Goal: Task Accomplishment & Management: Use online tool/utility

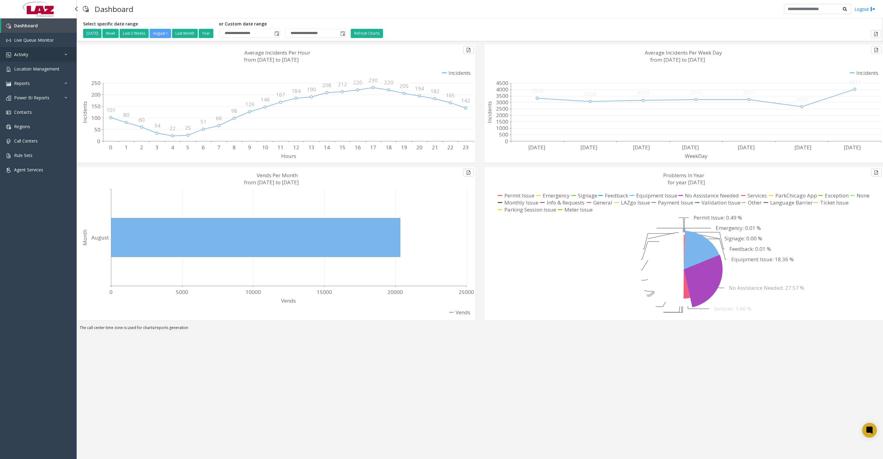
click at [17, 57] on span "Activity" at bounding box center [21, 54] width 14 height 6
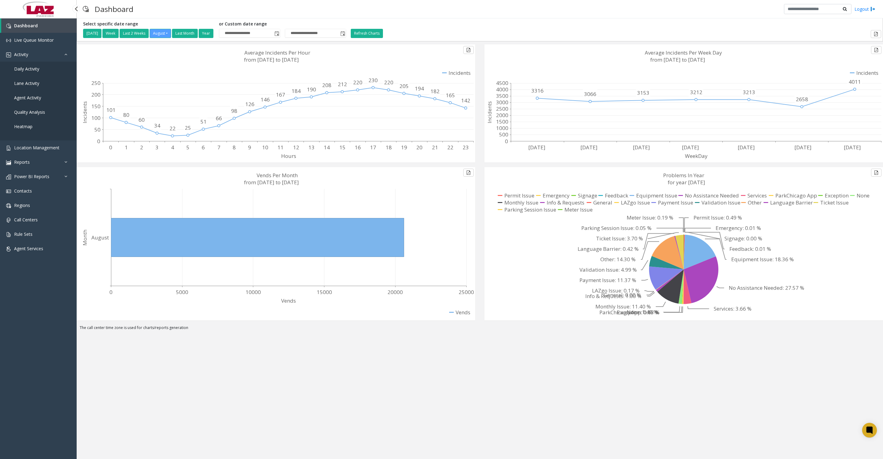
click at [29, 76] on link "Daily Activity" at bounding box center [38, 69] width 77 height 14
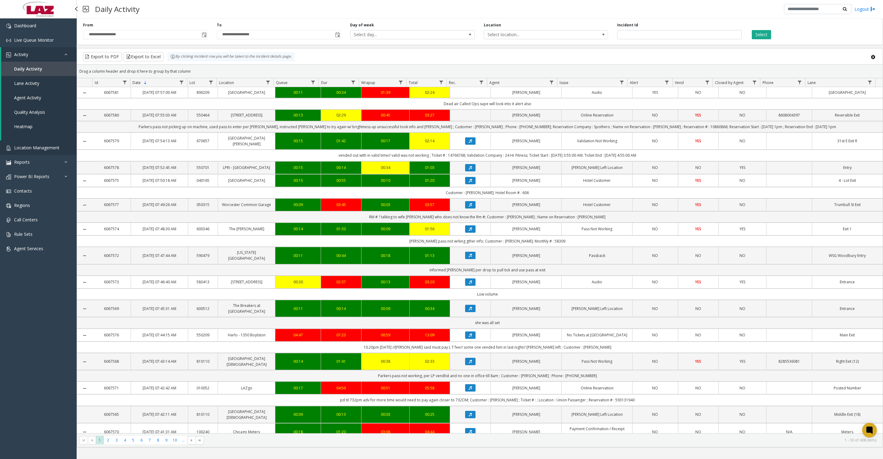
click at [47, 147] on link "Location Management" at bounding box center [38, 147] width 77 height 14
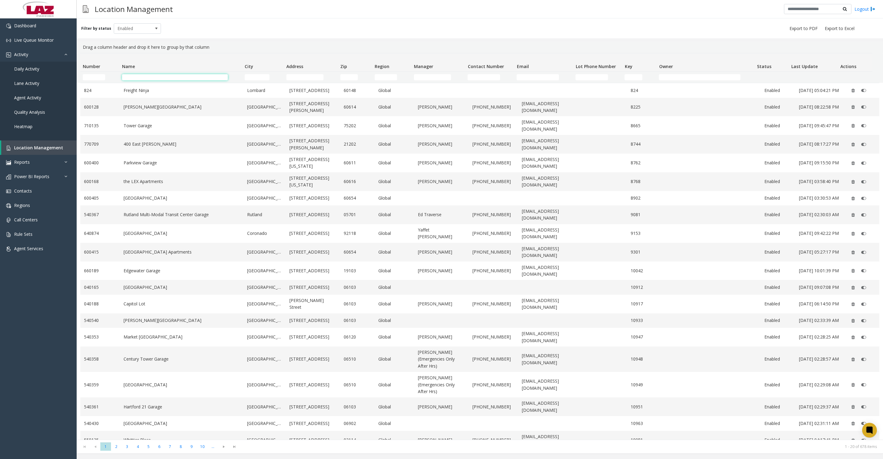
click at [151, 78] on input "Name Filter" at bounding box center [175, 77] width 106 height 6
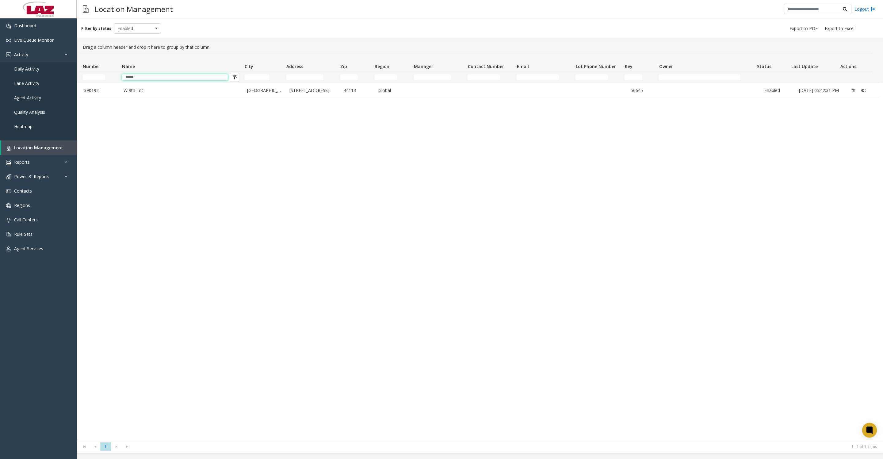
type input "*****"
click at [126, 89] on td "W 9th Lot" at bounding box center [181, 90] width 123 height 15
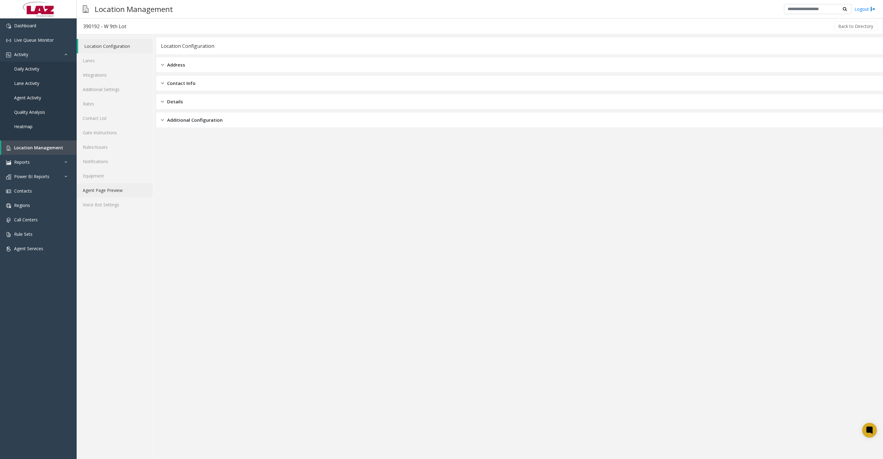
click at [100, 197] on link "Agent Page Preview" at bounding box center [115, 190] width 76 height 14
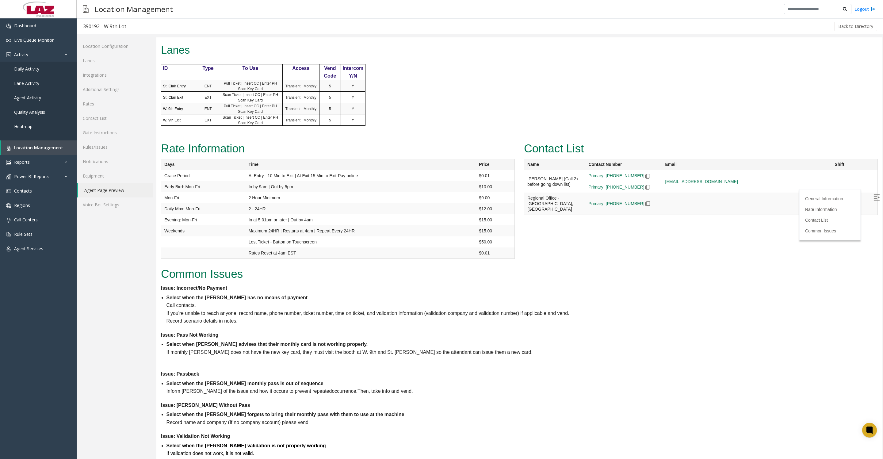
scroll to position [383, 0]
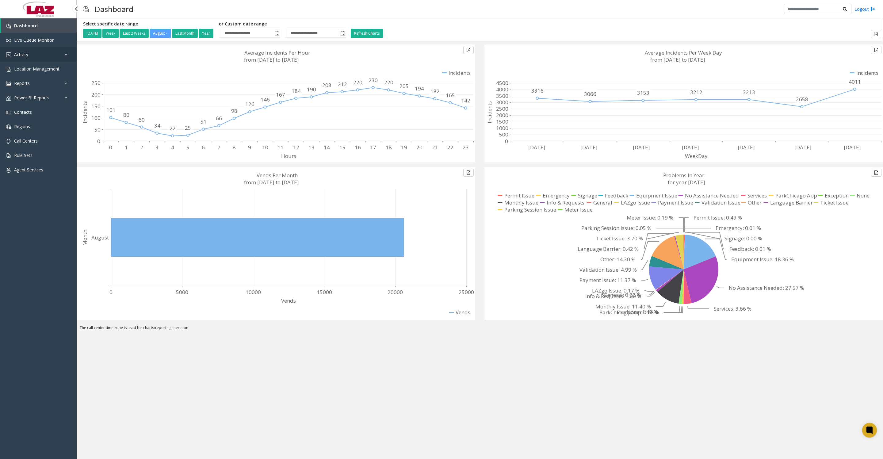
click at [36, 60] on link "Activity" at bounding box center [38, 54] width 77 height 14
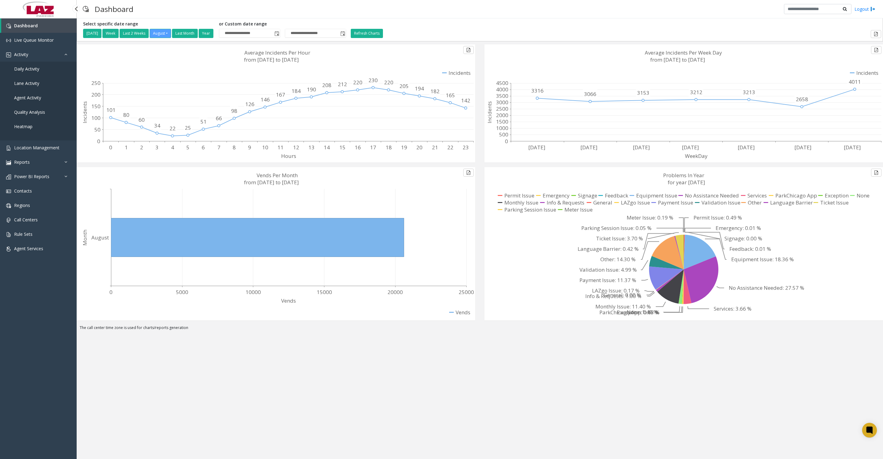
click at [36, 71] on span "Daily Activity" at bounding box center [26, 69] width 25 height 6
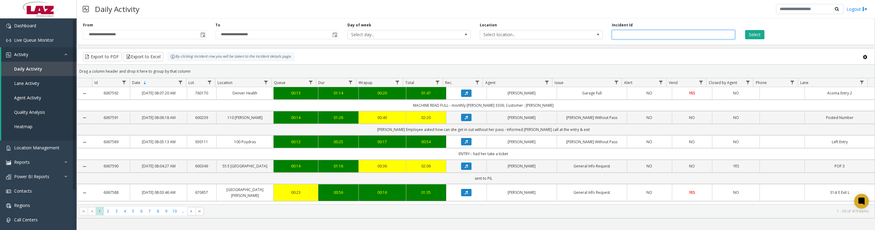
drag, startPoint x: 632, startPoint y: 34, endPoint x: 610, endPoint y: 54, distance: 30.0
click at [632, 34] on input "number" at bounding box center [673, 34] width 123 height 9
click at [637, 39] on input "number" at bounding box center [673, 34] width 123 height 9
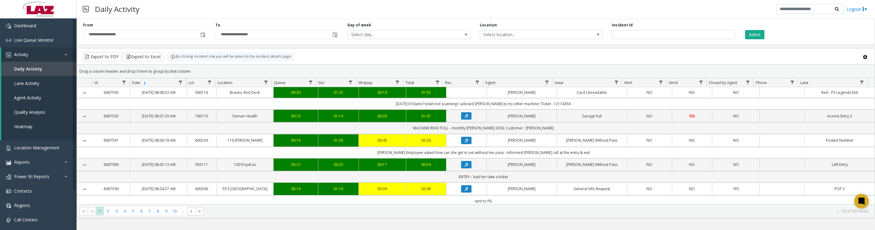
click at [757, 28] on div "Select" at bounding box center [806, 30] width 132 height 17
click at [757, 36] on button "Select" at bounding box center [754, 34] width 19 height 9
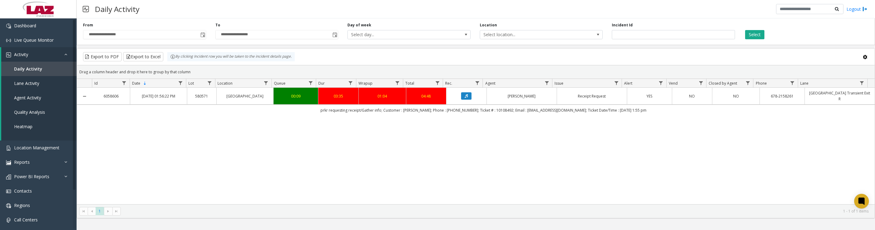
click at [465, 98] on icon "Data table" at bounding box center [466, 96] width 3 height 4
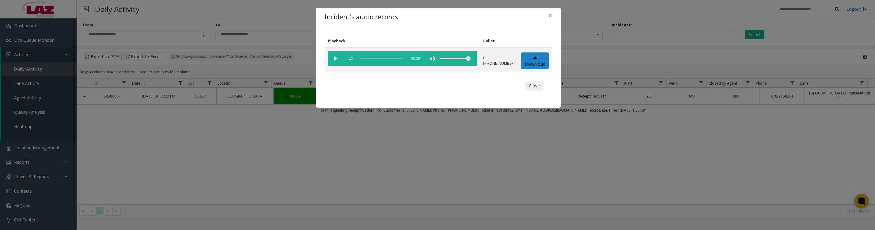
click at [335, 57] on vg-play-pause at bounding box center [335, 58] width 15 height 15
click at [529, 90] on button "Close" at bounding box center [534, 86] width 18 height 10
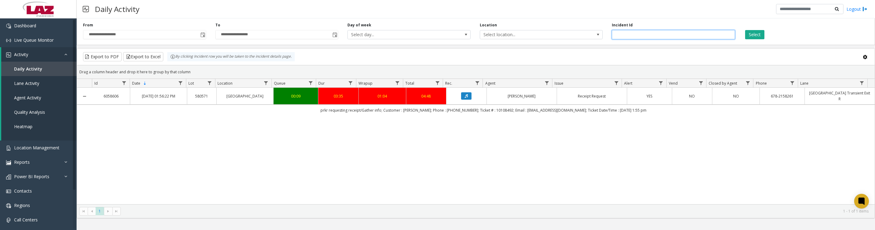
click at [719, 37] on input "*******" at bounding box center [673, 34] width 123 height 9
type input "*"
click at [749, 36] on button "Select" at bounding box center [754, 34] width 19 height 9
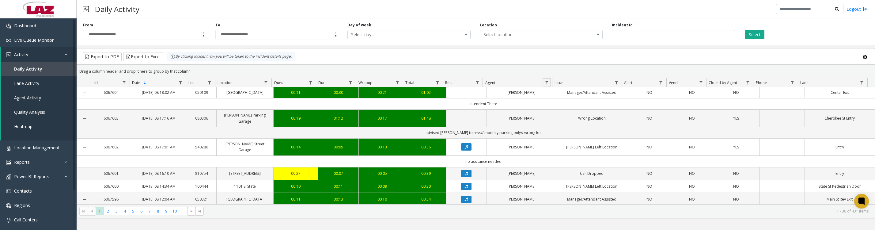
click at [544, 86] on link "Data table" at bounding box center [547, 82] width 8 height 8
click at [199, 37] on span "Toggle popup" at bounding box center [202, 35] width 7 height 10
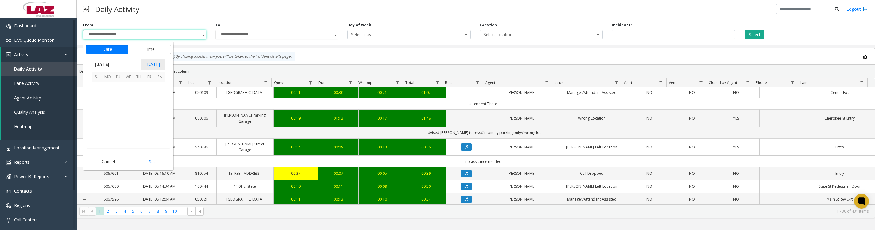
scroll to position [109857, 0]
click at [148, 92] on span "1" at bounding box center [149, 87] width 10 height 10
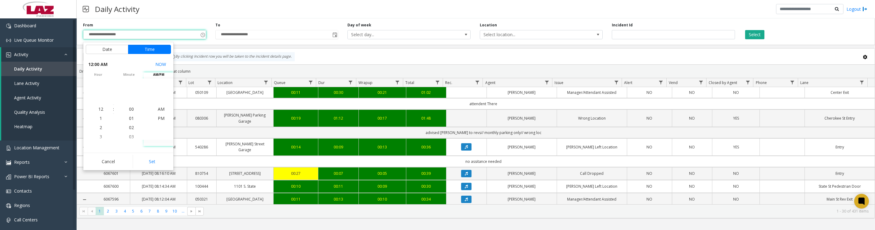
click at [151, 164] on button "Set" at bounding box center [152, 161] width 39 height 13
type input "**********"
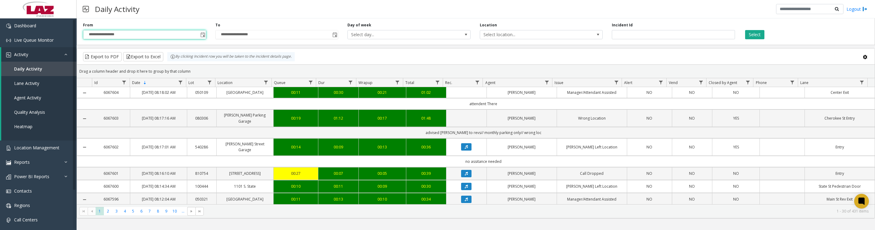
click at [757, 36] on button "Select" at bounding box center [754, 34] width 19 height 9
click at [547, 82] on link "Data table" at bounding box center [547, 82] width 8 height 8
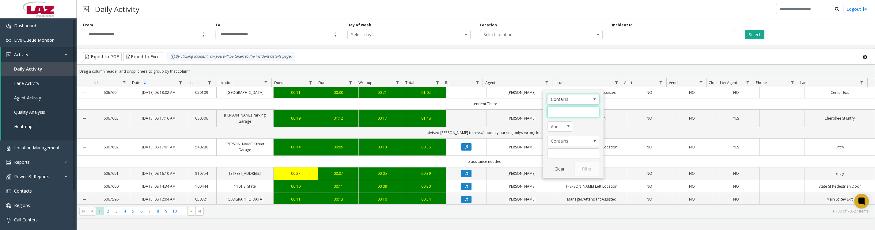
click at [558, 108] on input "Agent Filter" at bounding box center [573, 112] width 52 height 10
type input "****"
click button "Filter" at bounding box center [586, 168] width 25 height 13
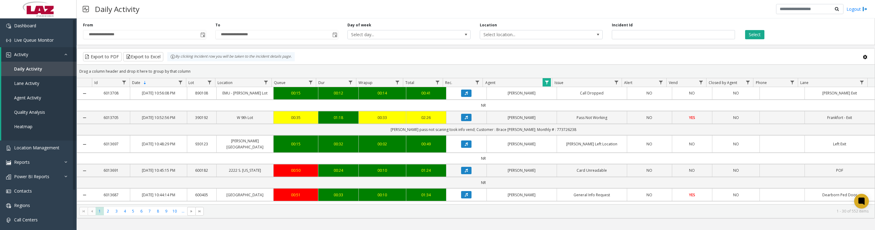
click at [465, 119] on icon "Data table" at bounding box center [466, 118] width 3 height 4
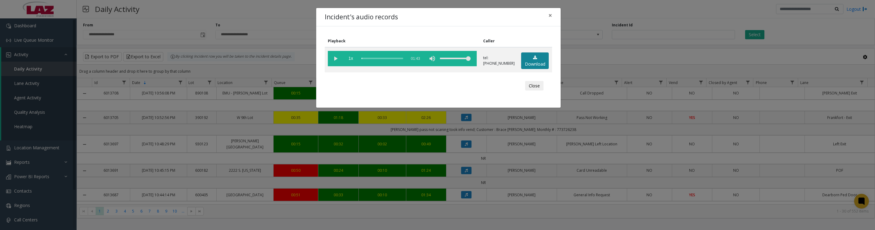
click at [535, 69] on link "Download" at bounding box center [535, 60] width 28 height 17
click at [334, 61] on vg-play-pause at bounding box center [335, 58] width 15 height 15
click at [538, 91] on button "Close" at bounding box center [534, 86] width 18 height 10
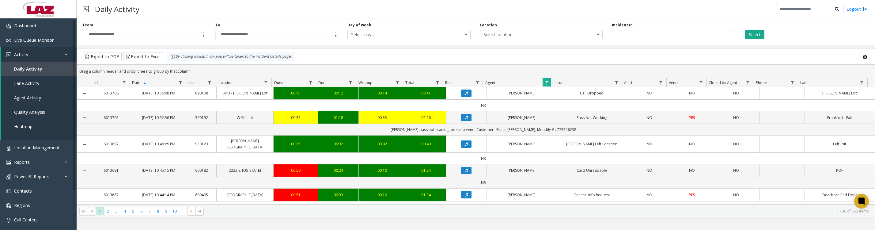
drag, startPoint x: 547, startPoint y: 79, endPoint x: 545, endPoint y: 82, distance: 3.4
click at [547, 77] on div "Drag a column header and drop it here to group by that column" at bounding box center [476, 71] width 798 height 11
click at [545, 85] on span "Data table" at bounding box center [547, 82] width 5 height 5
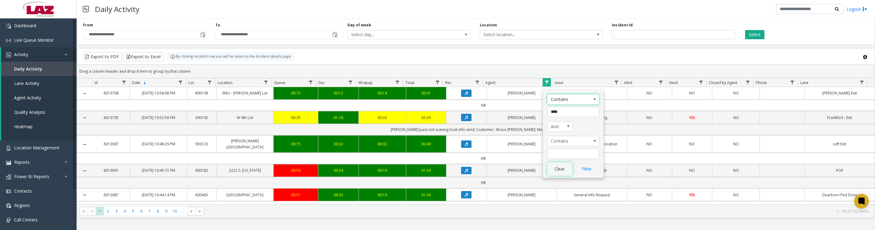
click at [557, 171] on button "Clear" at bounding box center [559, 168] width 25 height 13
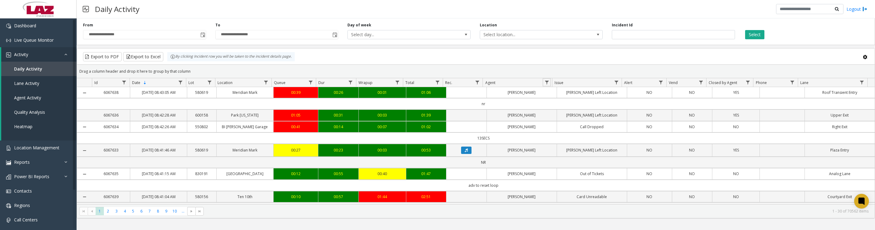
click at [547, 86] on link "Data table" at bounding box center [547, 82] width 8 height 8
click at [565, 113] on input "Agent Filter" at bounding box center [573, 112] width 52 height 10
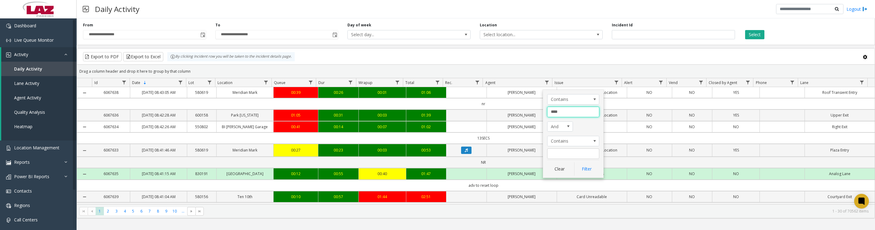
type input "*****"
click button "Filter" at bounding box center [586, 168] width 25 height 13
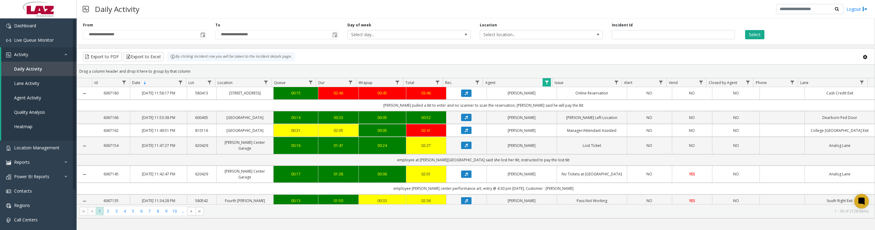
click at [463, 97] on button "Data table" at bounding box center [466, 92] width 10 height 7
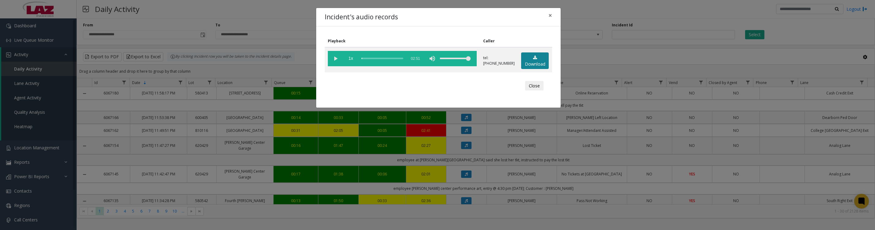
click at [532, 67] on link "Download" at bounding box center [535, 60] width 28 height 17
click at [333, 59] on vg-play-pause at bounding box center [335, 58] width 15 height 15
drag, startPoint x: 333, startPoint y: 59, endPoint x: 330, endPoint y: 94, distance: 35.1
click at [333, 59] on vg-play-pause at bounding box center [335, 58] width 15 height 15
drag, startPoint x: 374, startPoint y: 61, endPoint x: 402, endPoint y: 61, distance: 27.6
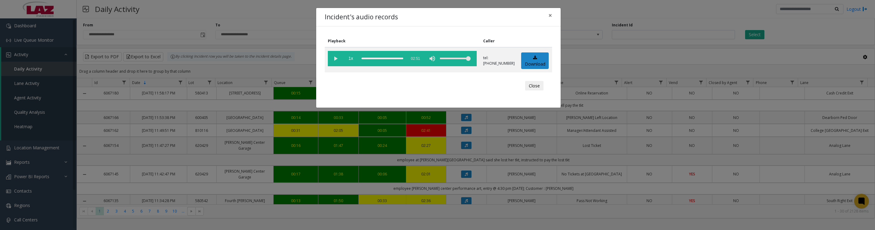
click at [402, 61] on vg-controls "1x 02:51" at bounding box center [402, 58] width 149 height 15
drag, startPoint x: 339, startPoint y: 61, endPoint x: 354, endPoint y: 81, distance: 25.1
click at [338, 61] on vg-play-pause at bounding box center [335, 58] width 15 height 15
click at [337, 60] on vg-play-pause at bounding box center [335, 58] width 15 height 15
click at [333, 60] on vg-play-pause at bounding box center [335, 58] width 15 height 15
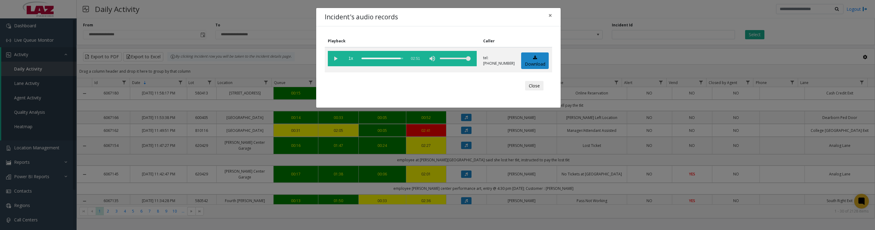
click at [527, 91] on button "Close" at bounding box center [534, 86] width 18 height 10
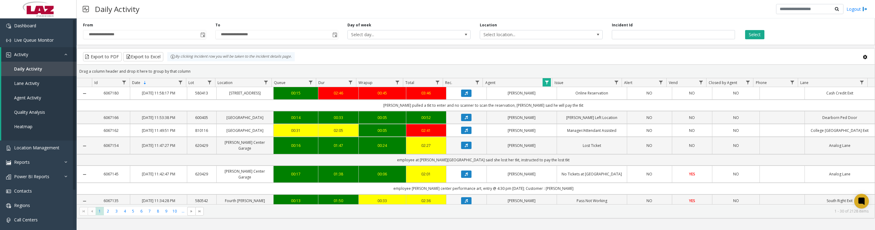
click at [616, 85] on span "Data table" at bounding box center [616, 82] width 5 height 5
click at [626, 111] on input "Issue Filter" at bounding box center [643, 112] width 52 height 10
type input "*******"
click button "Filter" at bounding box center [656, 168] width 25 height 13
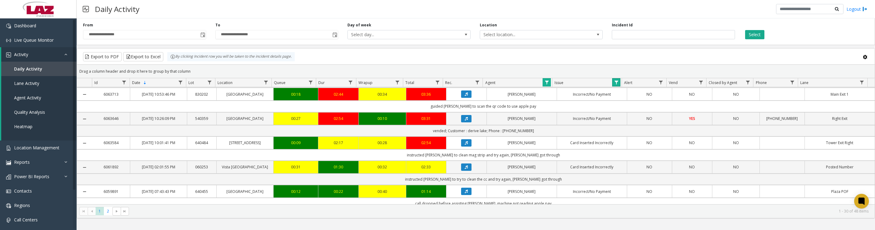
scroll to position [77, 0]
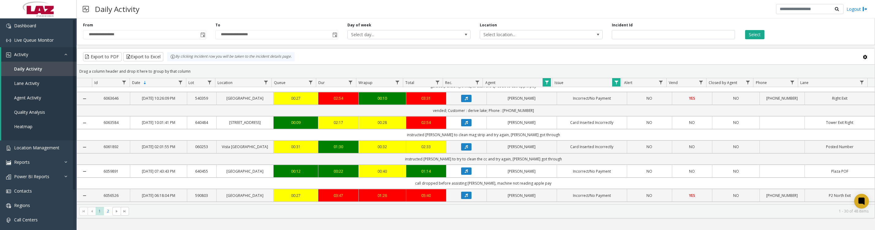
click at [465, 100] on icon "Data table" at bounding box center [466, 99] width 3 height 4
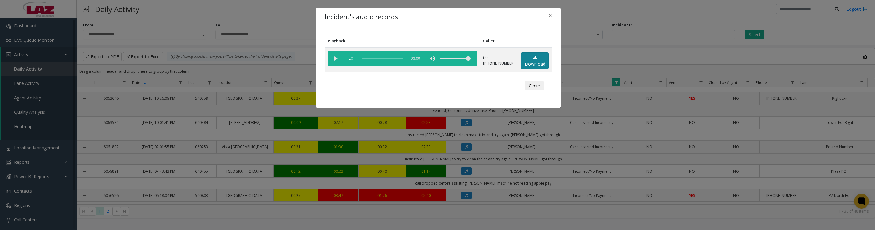
click at [527, 64] on link "Download" at bounding box center [535, 60] width 28 height 17
drag, startPoint x: 335, startPoint y: 60, endPoint x: 351, endPoint y: 127, distance: 69.3
click at [335, 60] on vg-play-pause at bounding box center [335, 58] width 15 height 15
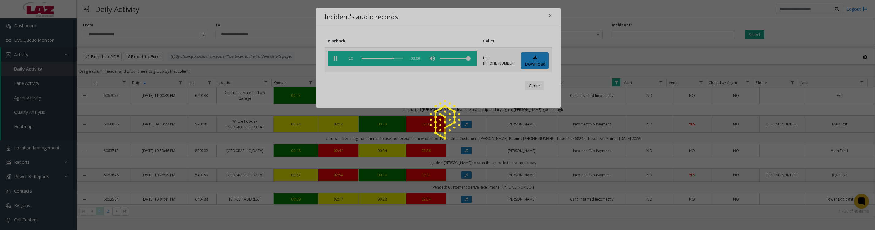
scroll to position [77, 0]
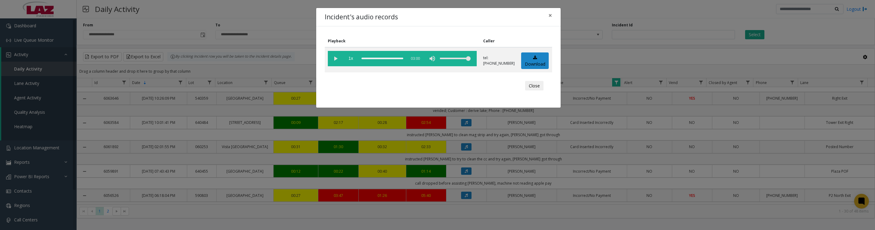
click at [333, 61] on vg-play-pause at bounding box center [335, 58] width 15 height 15
click at [333, 63] on vg-play-pause at bounding box center [335, 58] width 15 height 15
click at [534, 91] on button "Close" at bounding box center [534, 86] width 18 height 10
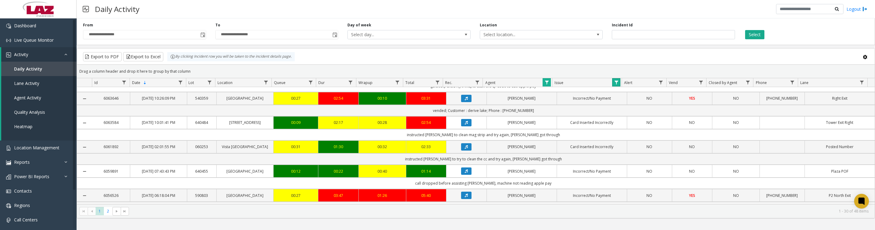
click at [619, 86] on link "Data table" at bounding box center [616, 82] width 8 height 8
click at [631, 174] on button "Clear" at bounding box center [629, 168] width 25 height 13
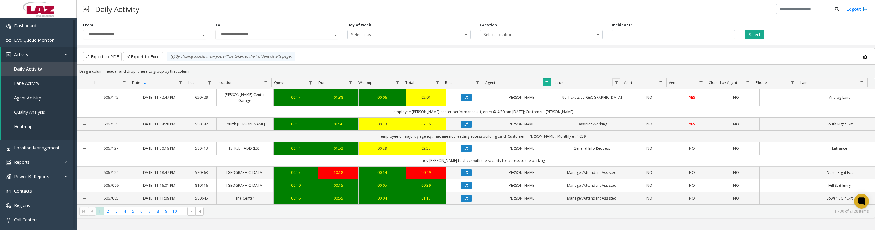
click at [614, 86] on link "Data table" at bounding box center [616, 82] width 8 height 8
click at [860, 85] on span "Data table" at bounding box center [862, 82] width 5 height 5
click at [837, 111] on input "Lane Filter" at bounding box center [844, 112] width 52 height 10
type input "*****"
click button "Filter" at bounding box center [857, 168] width 25 height 13
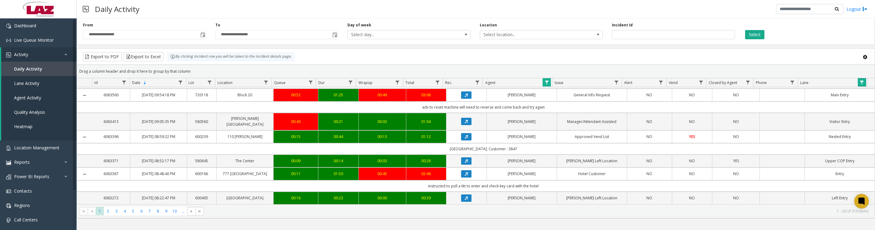
scroll to position [460, 0]
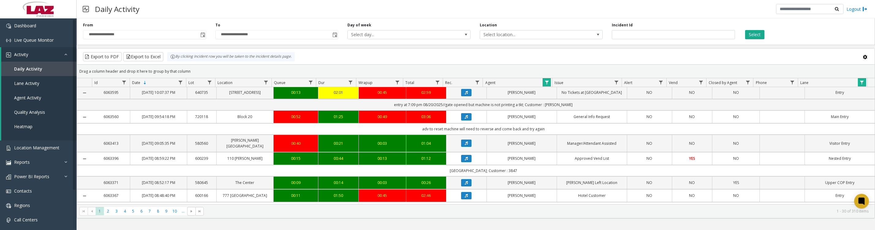
click at [465, 21] on icon "Data table" at bounding box center [466, 20] width 3 height 4
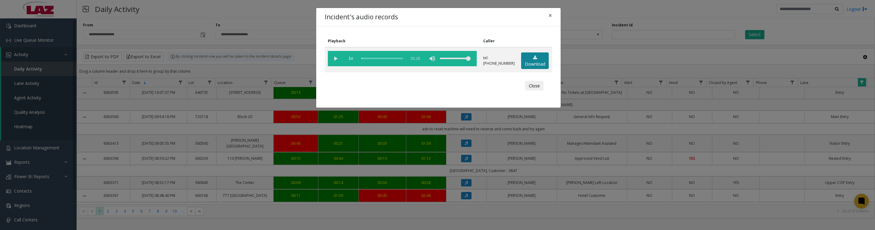
click at [522, 64] on link "Download" at bounding box center [535, 60] width 28 height 17
click at [334, 63] on vg-play-pause at bounding box center [335, 58] width 15 height 15
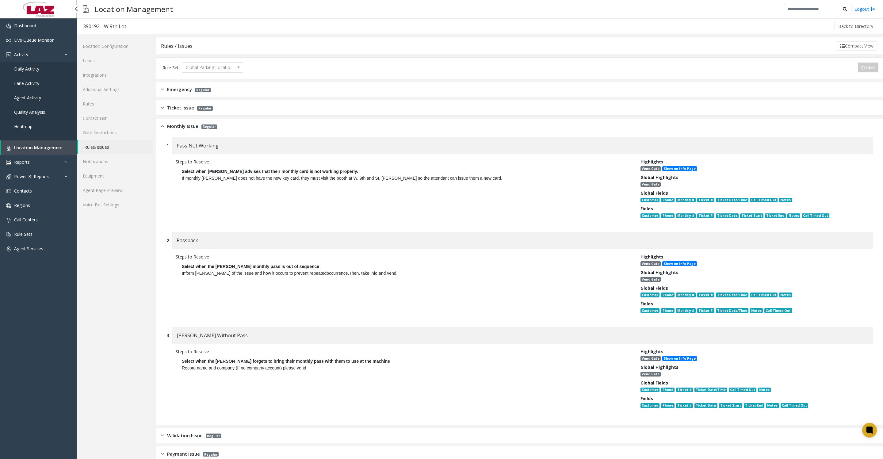
click at [32, 150] on span "Location Management" at bounding box center [38, 148] width 49 height 6
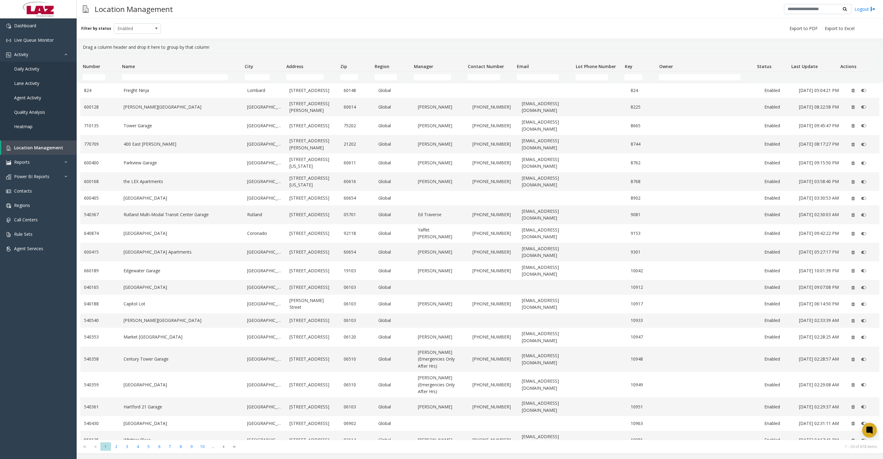
click at [155, 83] on td "Name Filter" at bounding box center [181, 77] width 123 height 11
click at [155, 78] on input "Name Filter" at bounding box center [175, 77] width 106 height 6
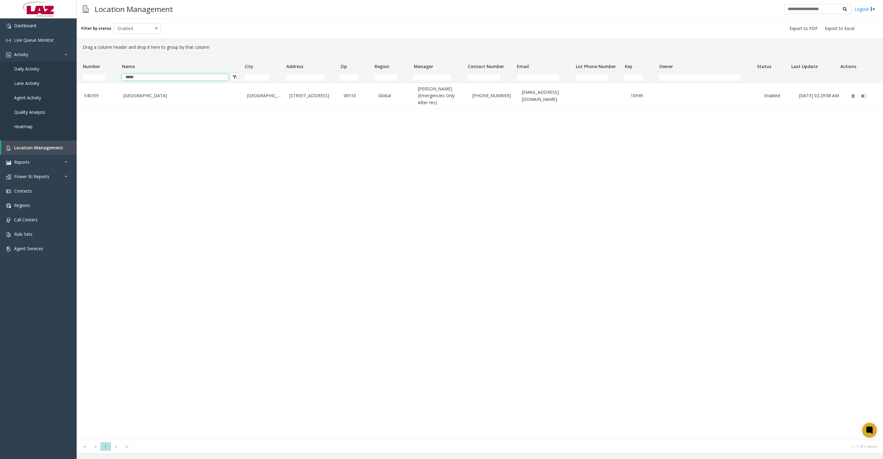
type input "*****"
click at [190, 93] on td "[GEOGRAPHIC_DATA]" at bounding box center [181, 95] width 123 height 25
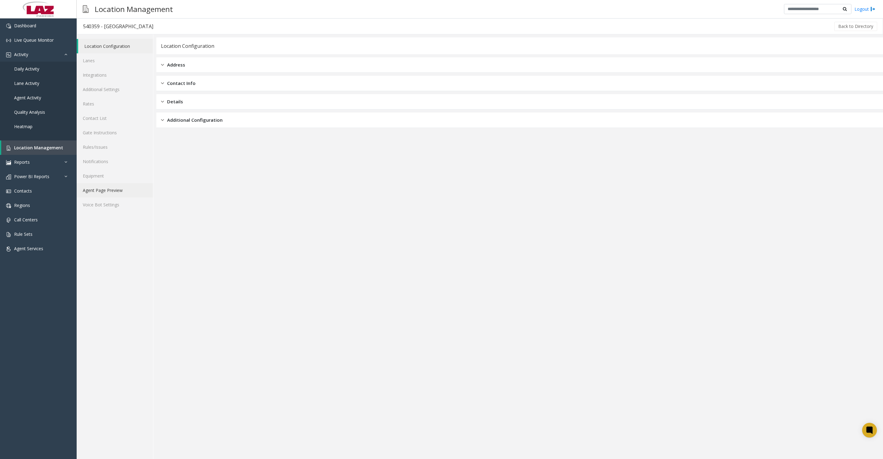
click at [109, 197] on link "Agent Page Preview" at bounding box center [115, 190] width 76 height 14
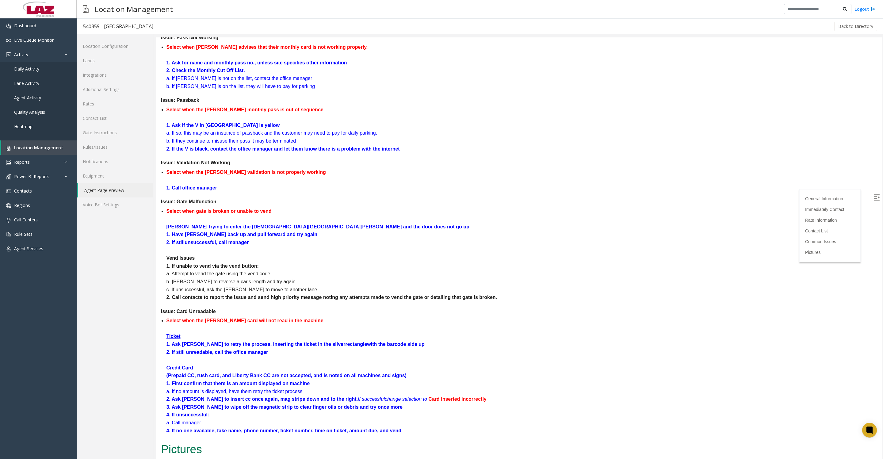
scroll to position [1072, 0]
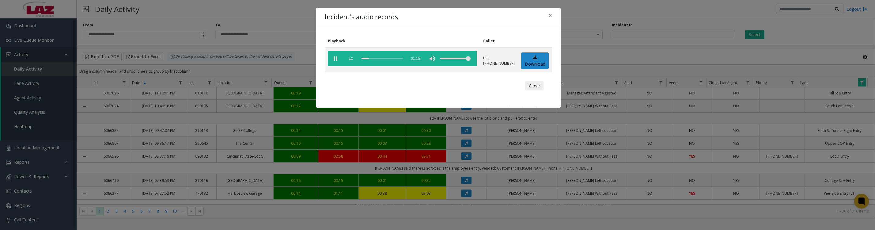
scroll to position [460, 0]
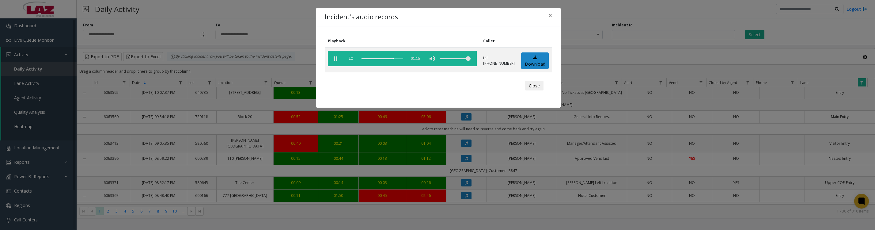
click at [536, 89] on button "Close" at bounding box center [534, 86] width 18 height 10
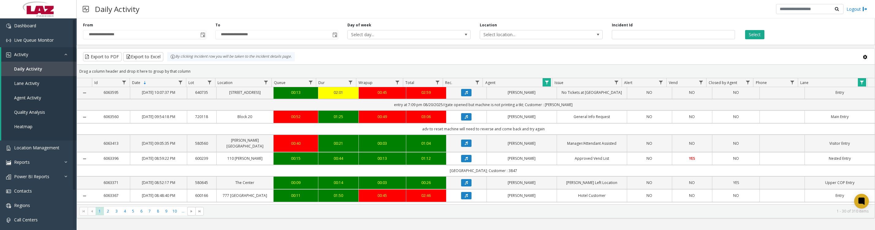
click at [861, 85] on span "Data table" at bounding box center [862, 82] width 5 height 5
click at [830, 167] on button "Clear" at bounding box center [830, 168] width 25 height 13
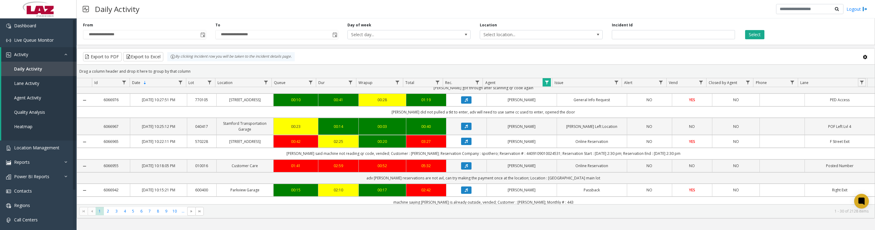
click at [616, 83] on span "Data table" at bounding box center [616, 82] width 5 height 5
click at [620, 115] on input "Issue Filter" at bounding box center [643, 112] width 52 height 10
type input "*******"
click button "Filter" at bounding box center [656, 168] width 25 height 13
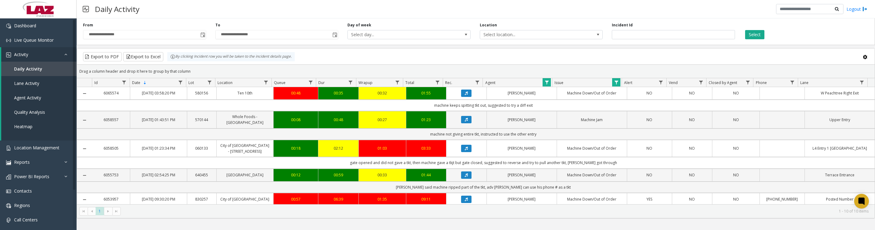
click at [465, 97] on button "Data table" at bounding box center [466, 92] width 10 height 7
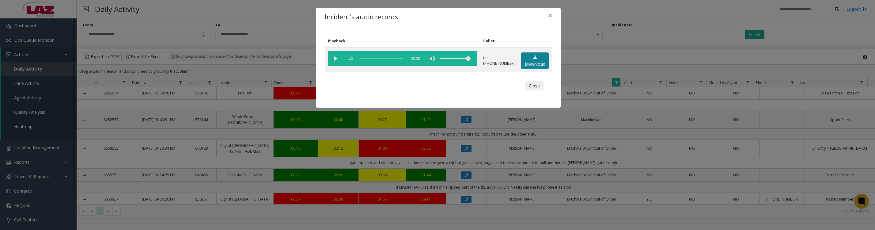
click at [536, 68] on link "Download" at bounding box center [535, 60] width 28 height 17
click at [333, 60] on vg-play-pause at bounding box center [335, 58] width 15 height 15
click at [332, 59] on vg-play-pause at bounding box center [335, 58] width 15 height 15
click at [534, 91] on button "Close" at bounding box center [534, 86] width 18 height 10
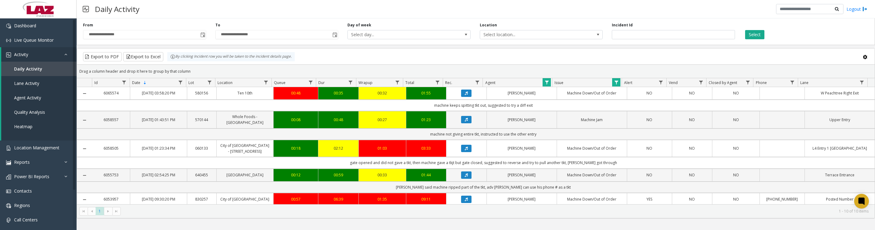
click at [611, 86] on th "Issue" at bounding box center [587, 82] width 70 height 9
click at [618, 86] on link "Data table" at bounding box center [616, 82] width 8 height 8
click at [636, 174] on button "Clear" at bounding box center [629, 168] width 25 height 13
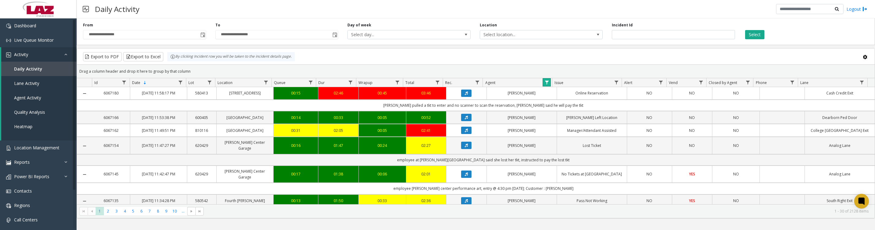
click at [546, 82] on link "Data table" at bounding box center [547, 82] width 8 height 8
click at [565, 172] on button "Clear" at bounding box center [559, 168] width 25 height 13
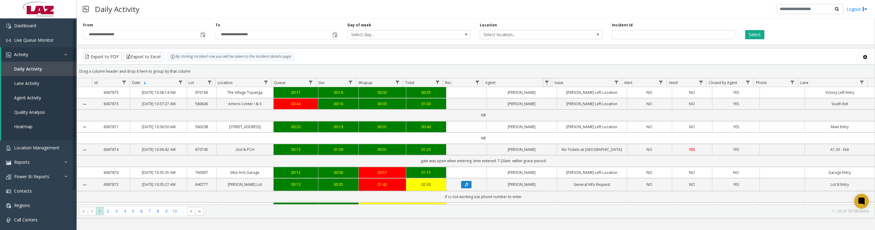
click at [547, 82] on link "Data table" at bounding box center [547, 82] width 8 height 8
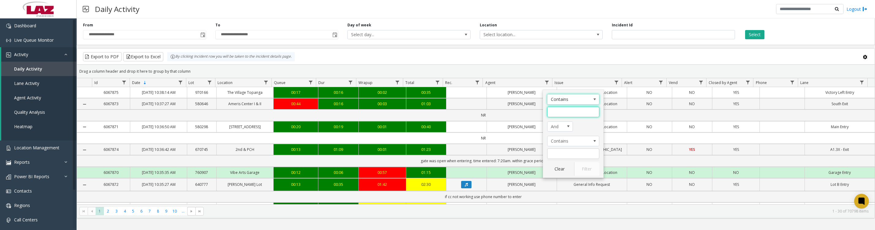
click at [556, 112] on input "Agent Filter" at bounding box center [573, 112] width 52 height 10
type input "*****"
click button "Filter" at bounding box center [586, 168] width 25 height 13
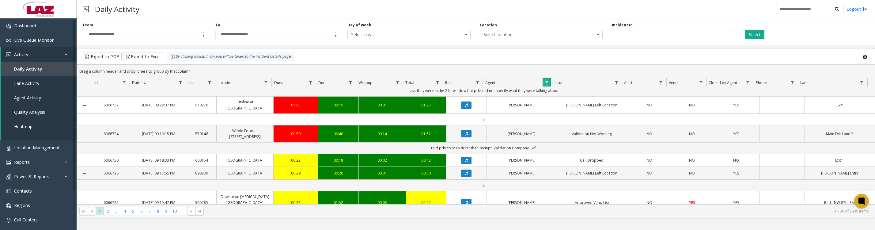
scroll to position [383, 0]
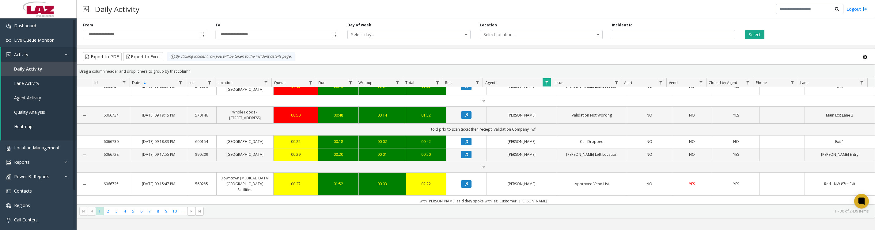
click at [465, 62] on icon "Data table" at bounding box center [466, 60] width 3 height 4
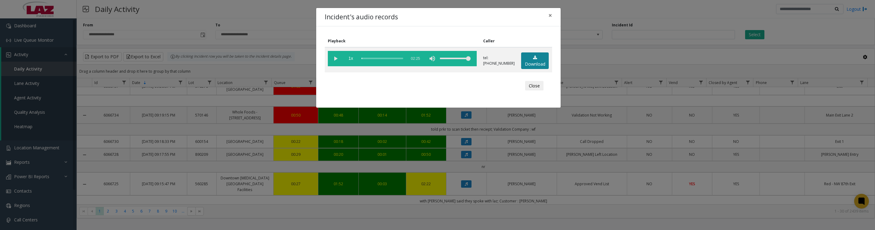
click at [530, 60] on link "Download" at bounding box center [535, 60] width 28 height 17
click at [332, 58] on vg-play-pause at bounding box center [335, 58] width 15 height 15
click at [333, 62] on vg-play-pause at bounding box center [335, 58] width 15 height 15
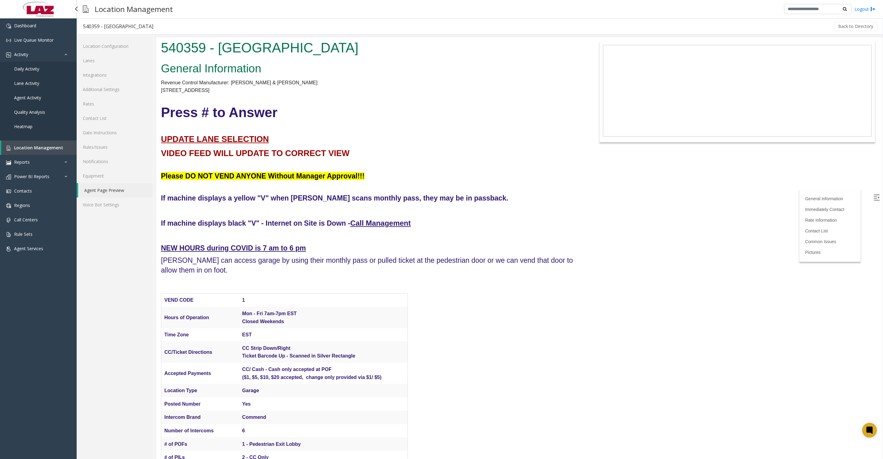
scroll to position [1072, 0]
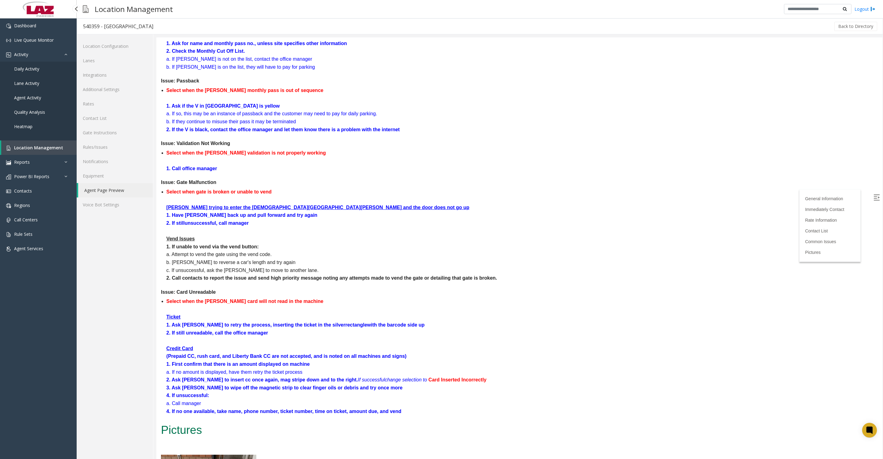
click at [27, 150] on span "Location Management" at bounding box center [38, 148] width 49 height 6
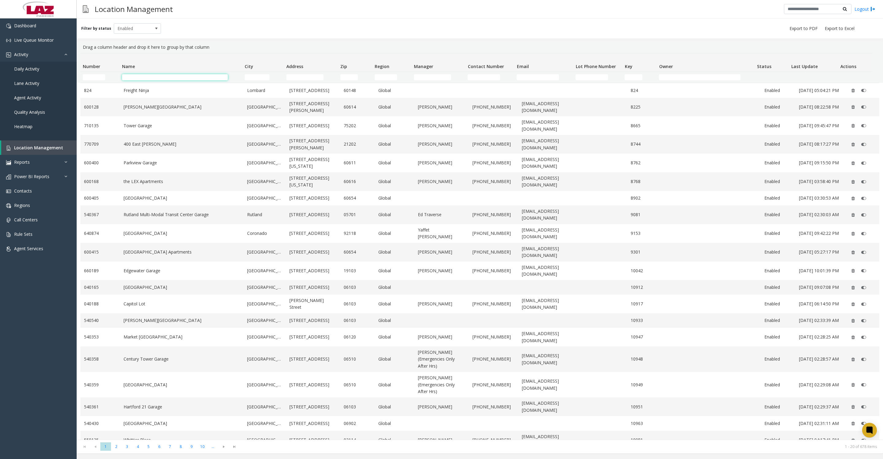
click at [163, 78] on input "Name Filter" at bounding box center [175, 77] width 106 height 6
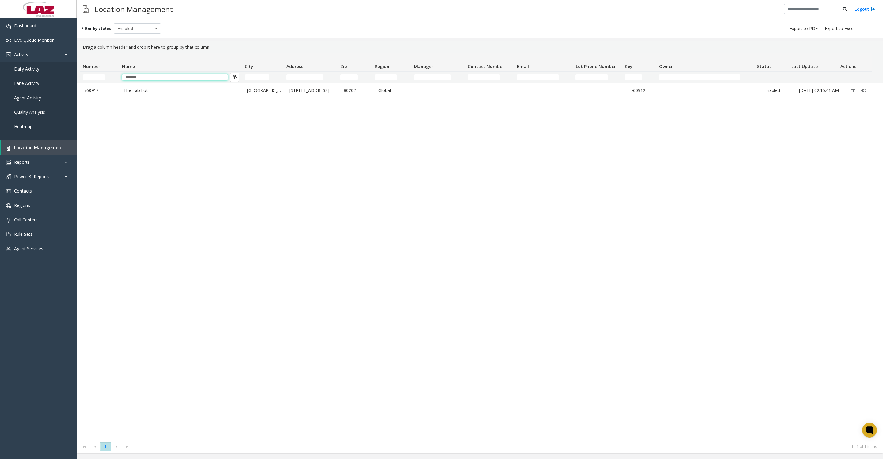
type input "*******"
click at [182, 93] on link "The Lab Lot" at bounding box center [181, 90] width 116 height 7
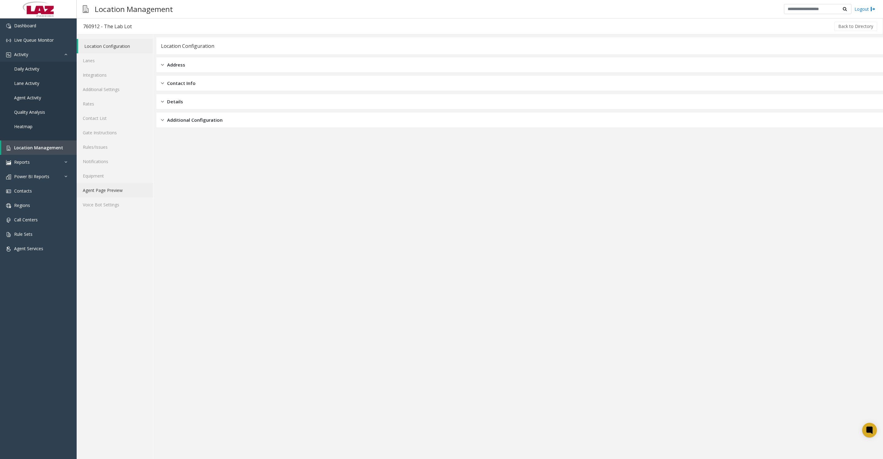
click at [108, 197] on link "Agent Page Preview" at bounding box center [115, 190] width 76 height 14
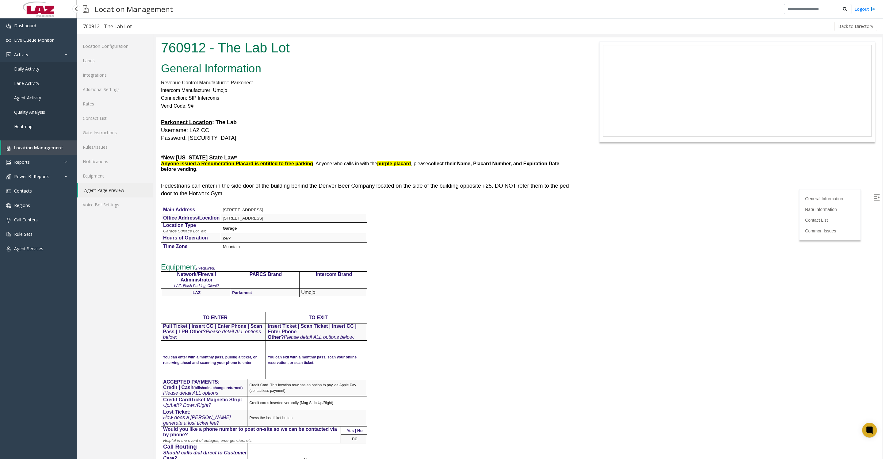
click at [24, 150] on span "Location Management" at bounding box center [38, 148] width 49 height 6
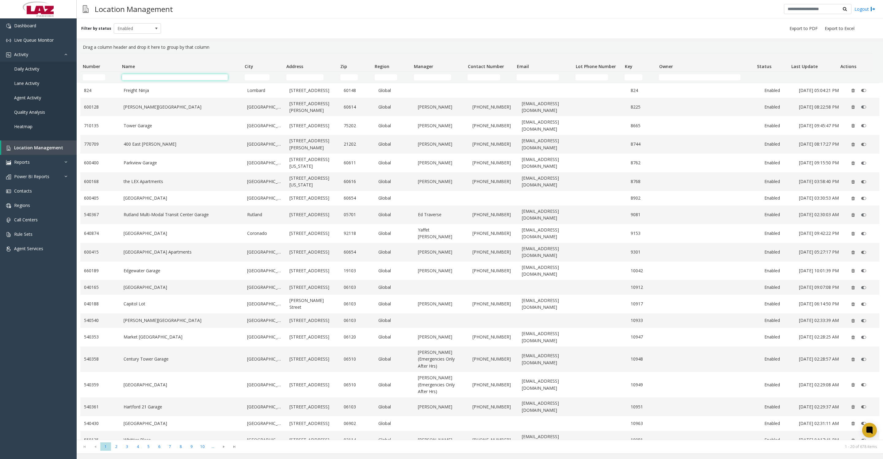
click at [131, 76] on input "Name Filter" at bounding box center [175, 77] width 106 height 6
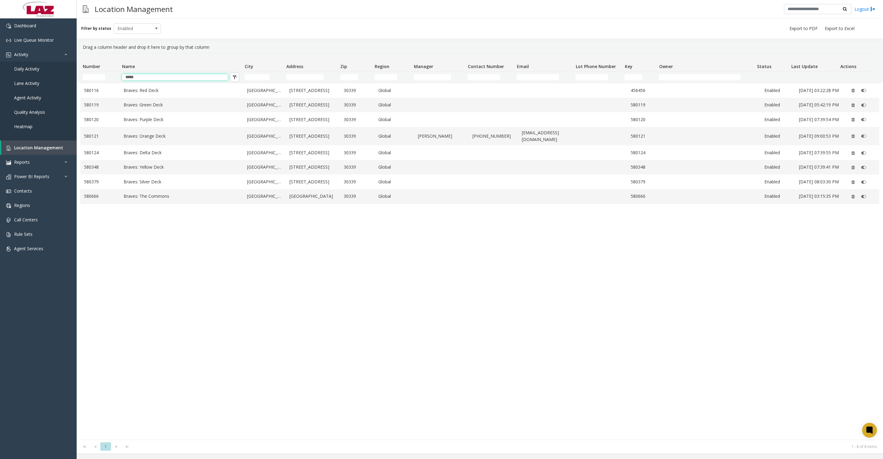
type input "*****"
click at [147, 92] on link "Braves: Red Deck" at bounding box center [181, 90] width 116 height 7
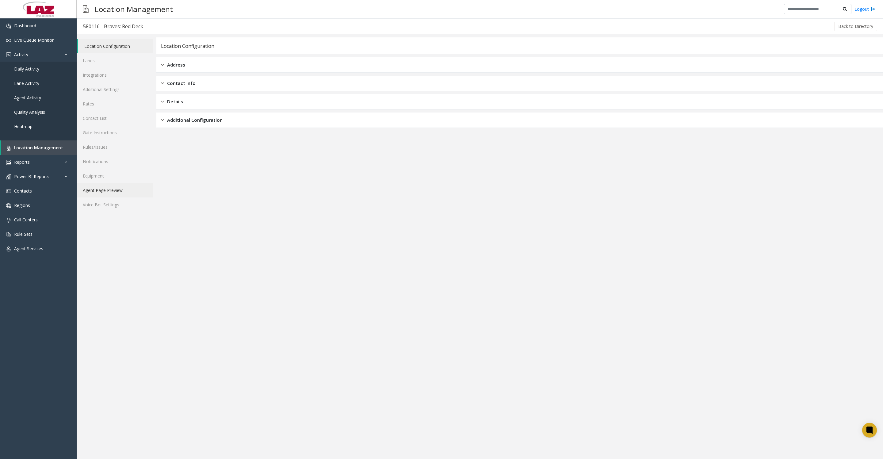
click at [118, 197] on link "Agent Page Preview" at bounding box center [115, 190] width 76 height 14
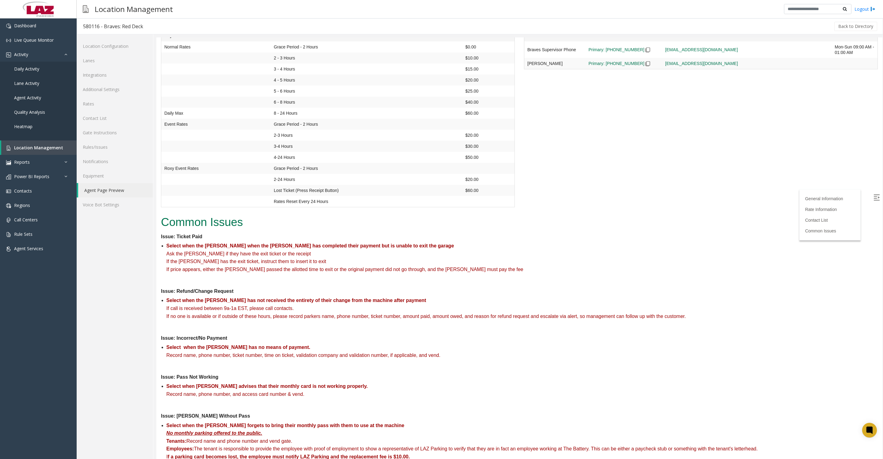
scroll to position [996, 0]
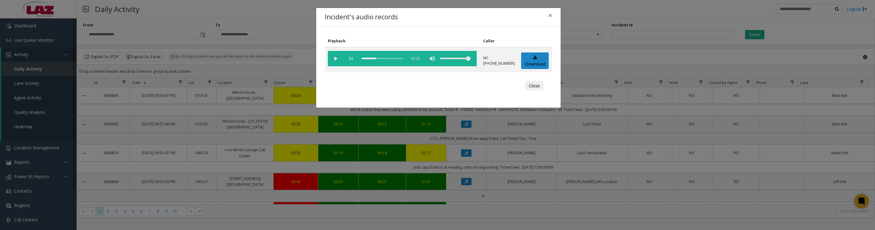
scroll to position [383, 0]
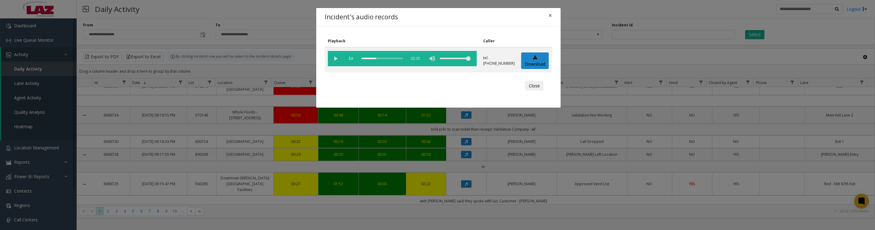
click at [528, 91] on button "Close" at bounding box center [534, 86] width 18 height 10
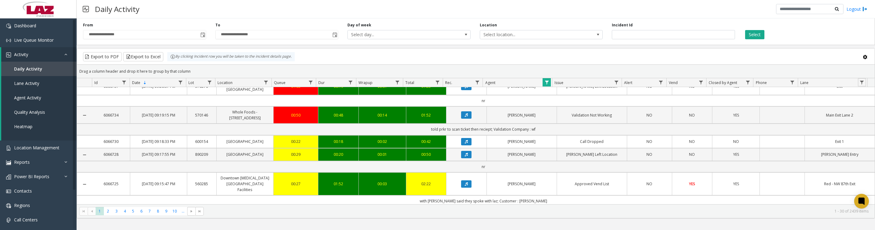
click at [858, 84] on link "Data table" at bounding box center [862, 82] width 8 height 8
type input "*****"
click button "Filter" at bounding box center [857, 168] width 25 height 13
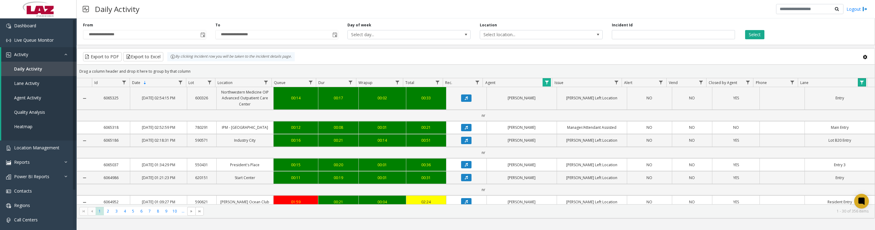
drag, startPoint x: 834, startPoint y: 117, endPoint x: 846, endPoint y: 151, distance: 35.8
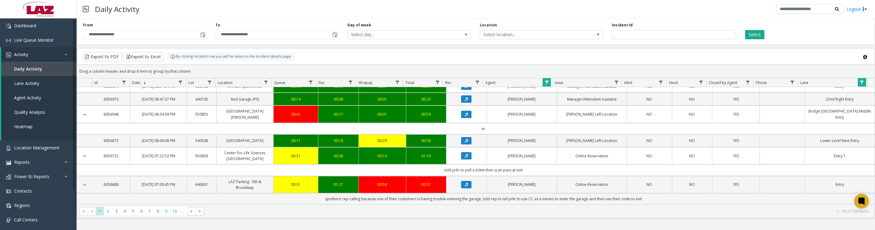
scroll to position [658, 0]
click at [465, 186] on icon "Data table" at bounding box center [466, 185] width 3 height 4
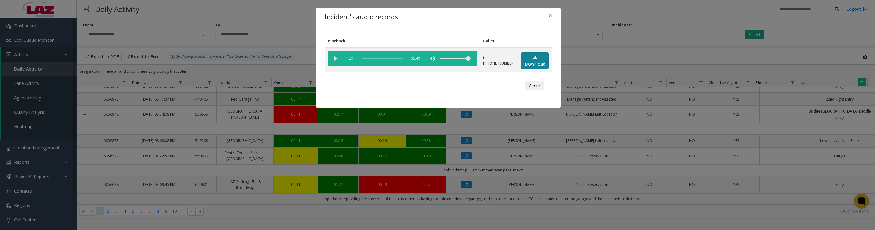
click at [538, 65] on link "Download" at bounding box center [535, 60] width 28 height 17
click at [338, 60] on vg-play-pause at bounding box center [335, 58] width 15 height 15
click at [335, 62] on vg-play-pause at bounding box center [335, 58] width 15 height 15
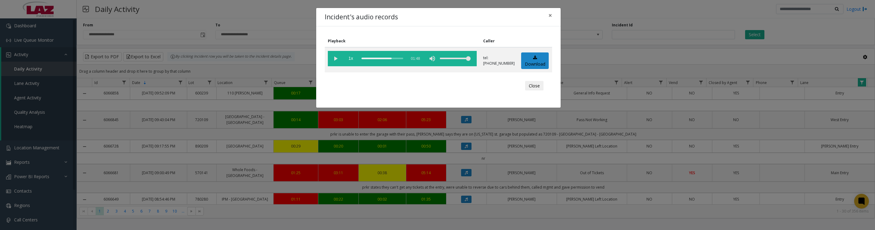
scroll to position [658, 0]
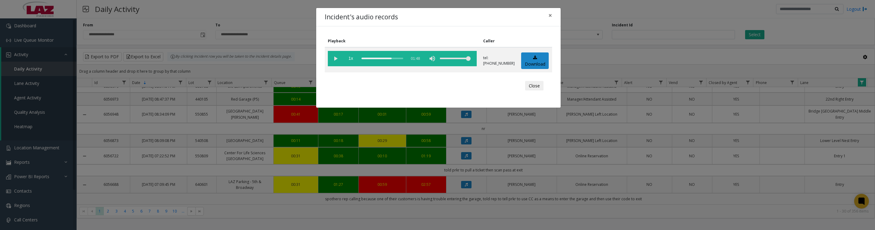
click at [338, 58] on vg-play-pause at bounding box center [335, 58] width 15 height 15
click at [336, 59] on vg-play-pause at bounding box center [335, 58] width 15 height 15
click at [329, 60] on vg-play-pause at bounding box center [335, 58] width 15 height 15
click at [329, 61] on vg-play-pause at bounding box center [335, 58] width 15 height 15
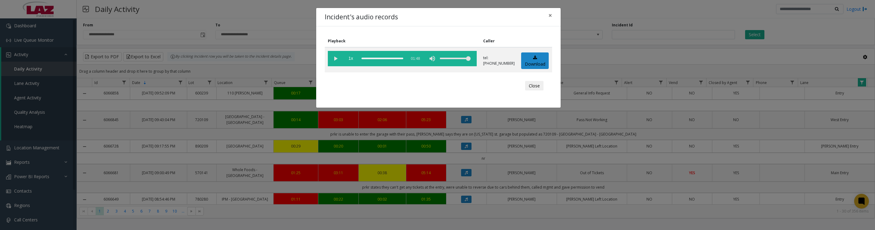
scroll to position [658, 0]
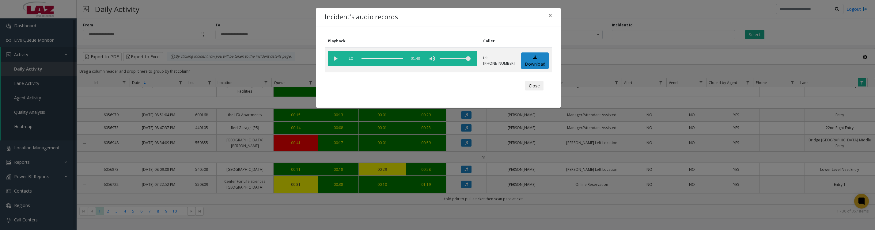
click at [530, 89] on button "Close" at bounding box center [534, 86] width 18 height 10
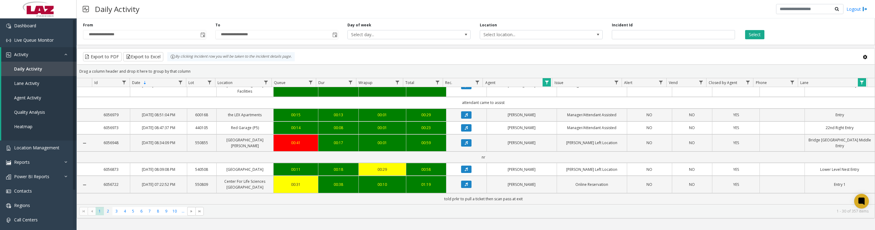
click at [106, 214] on span "2" at bounding box center [108, 211] width 8 height 8
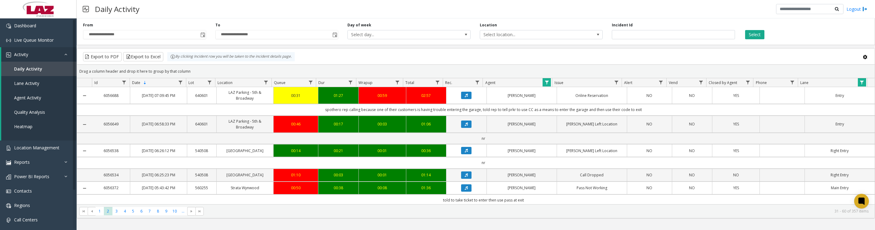
click at [465, 97] on icon "Data table" at bounding box center [466, 95] width 3 height 4
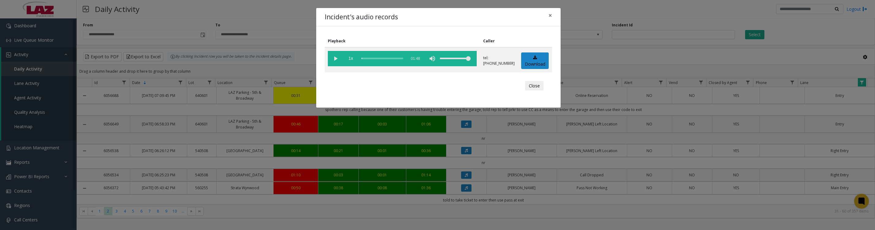
click at [334, 59] on vg-play-pause at bounding box center [335, 58] width 15 height 15
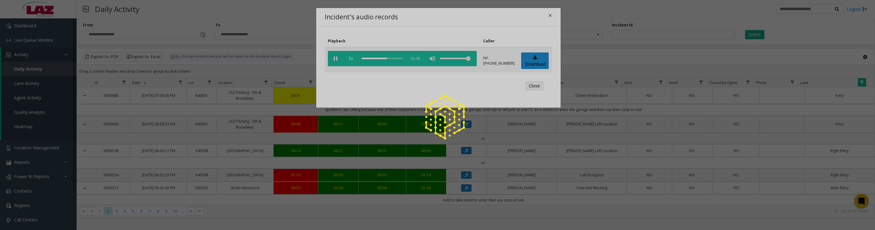
click at [337, 64] on div at bounding box center [437, 115] width 875 height 230
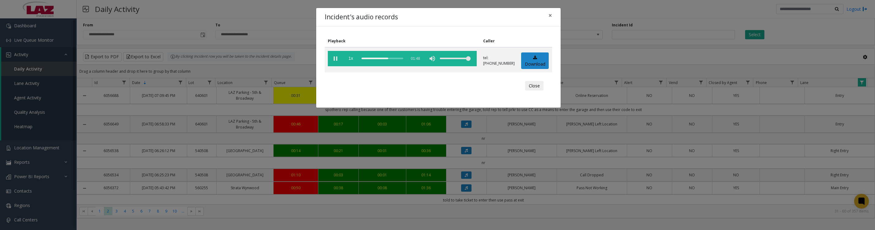
click at [530, 89] on button "Close" at bounding box center [534, 86] width 18 height 10
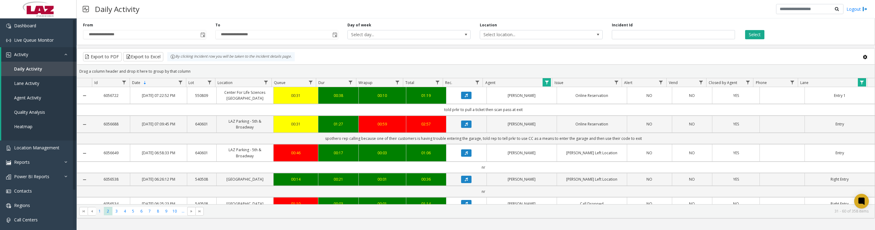
click at [100, 214] on span "1" at bounding box center [100, 211] width 8 height 8
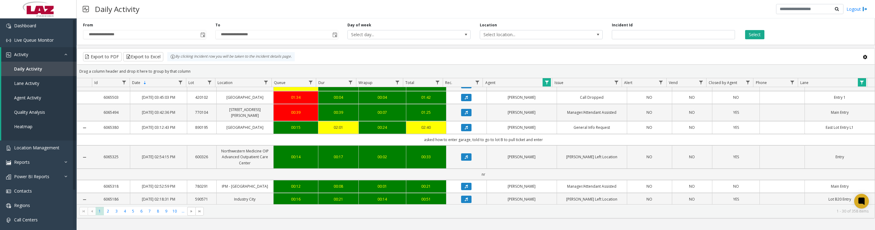
scroll to position [460, 0]
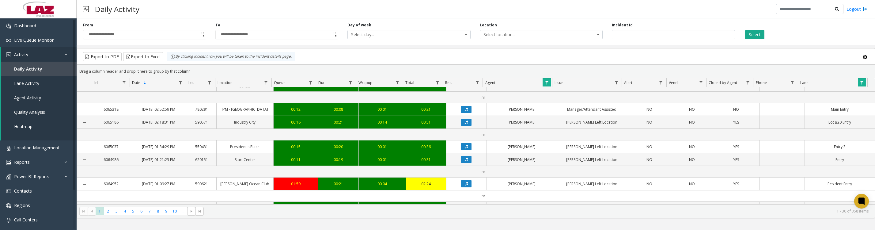
click at [266, 84] on span "Data table" at bounding box center [266, 82] width 5 height 5
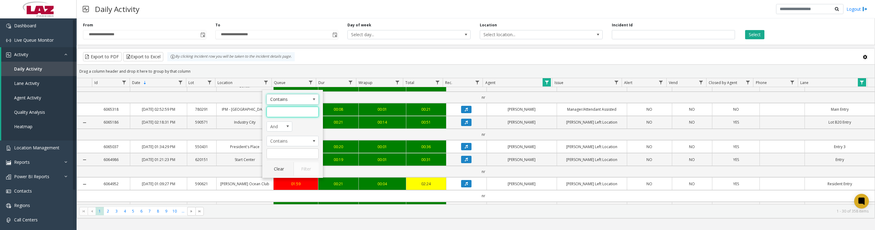
click at [279, 108] on input "Location Filter" at bounding box center [293, 112] width 52 height 10
type input "***"
click button "Filter" at bounding box center [306, 168] width 25 height 13
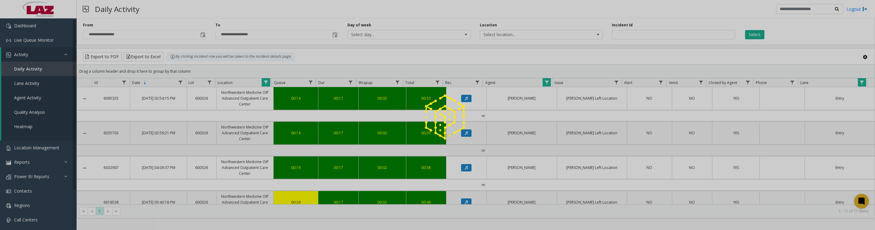
click at [267, 85] on div at bounding box center [437, 115] width 875 height 230
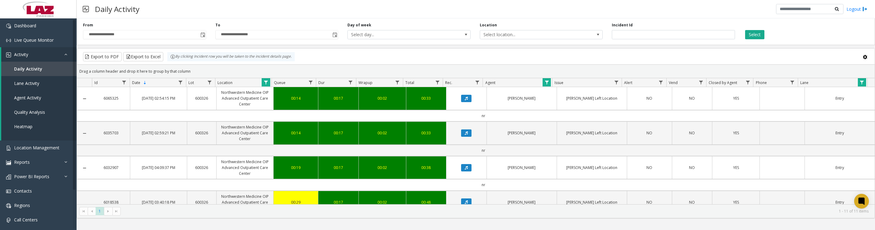
click at [265, 85] on span "Data table" at bounding box center [266, 82] width 5 height 5
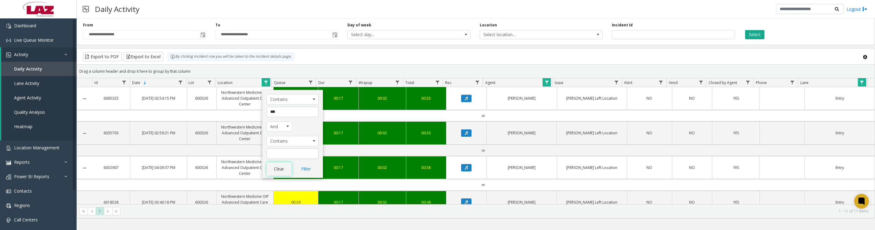
click at [283, 175] on button "Clear" at bounding box center [279, 168] width 25 height 13
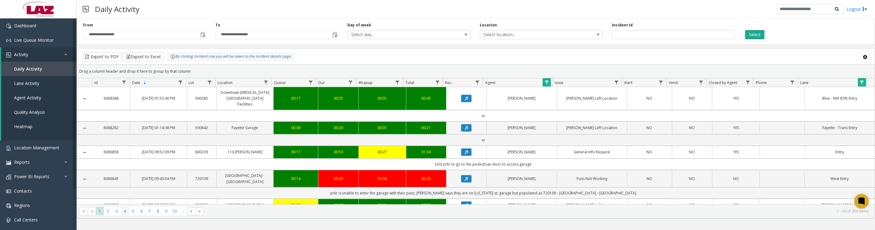
click at [124, 213] on span "4" at bounding box center [125, 211] width 8 height 8
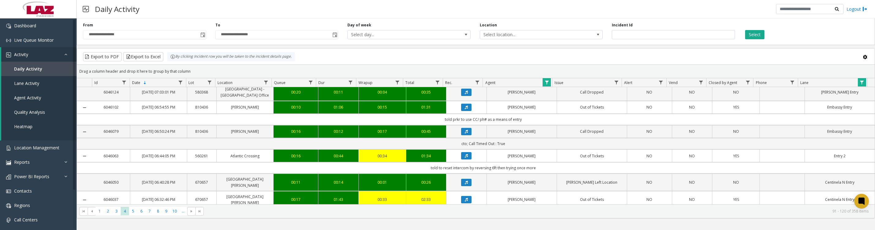
scroll to position [536, 0]
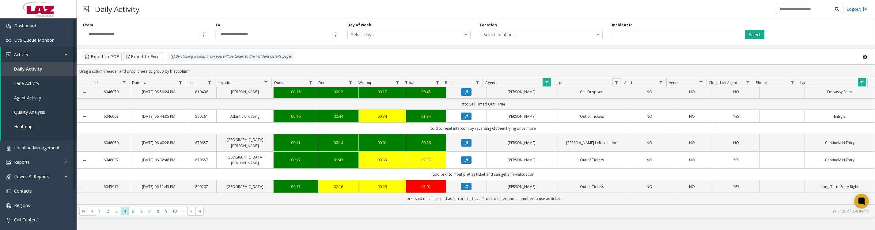
click at [616, 82] on link "Data table" at bounding box center [616, 82] width 8 height 8
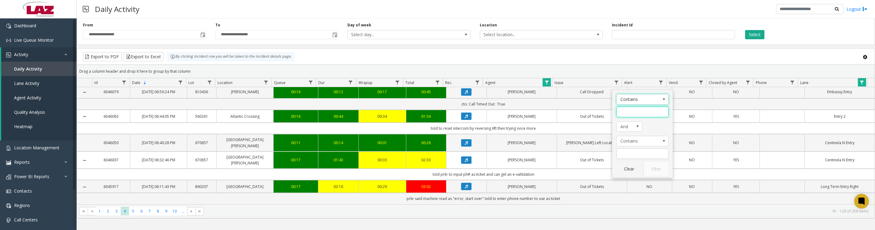
click at [630, 112] on input "Issue Filter" at bounding box center [643, 112] width 52 height 10
type input "*****"
click button "Filter" at bounding box center [656, 168] width 25 height 13
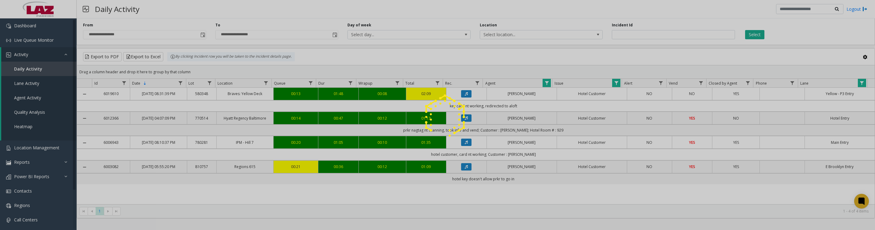
click at [463, 102] on img at bounding box center [445, 117] width 50 height 50
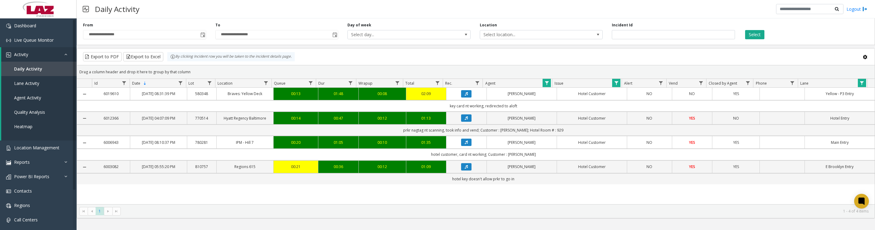
click at [617, 85] on span "Data table" at bounding box center [616, 83] width 5 height 5
click at [628, 177] on button "Clear" at bounding box center [629, 170] width 25 height 13
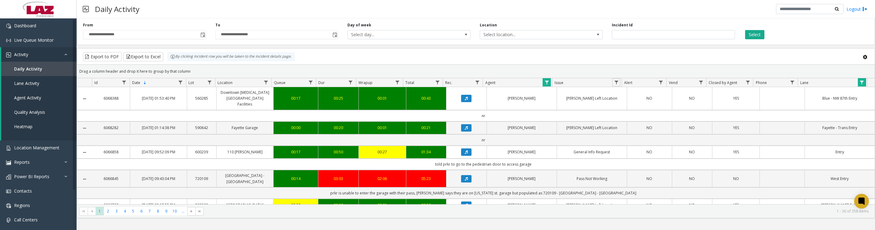
click at [614, 85] on span "Data table" at bounding box center [616, 82] width 5 height 5
click at [632, 116] on input "Issue Filter" at bounding box center [643, 112] width 52 height 10
type input "****"
click button "Filter" at bounding box center [656, 168] width 25 height 13
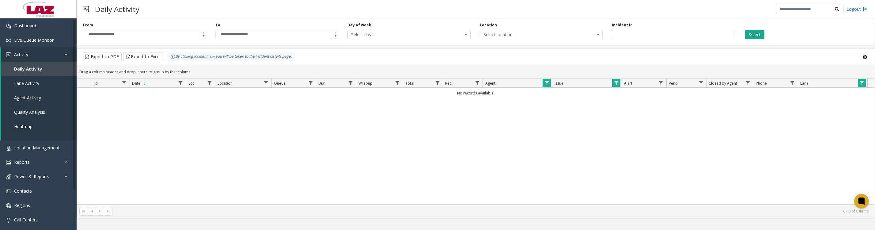
click at [616, 85] on span "Data table" at bounding box center [616, 83] width 5 height 5
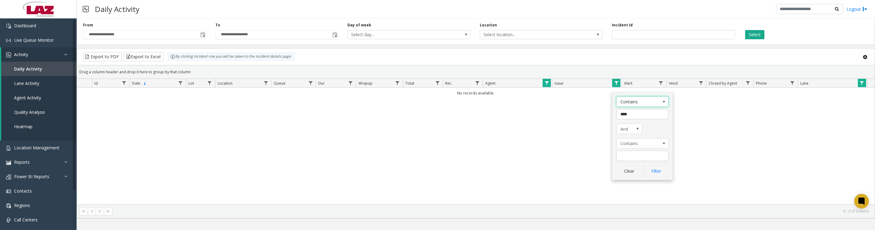
click at [861, 85] on span "Data table" at bounding box center [862, 83] width 5 height 5
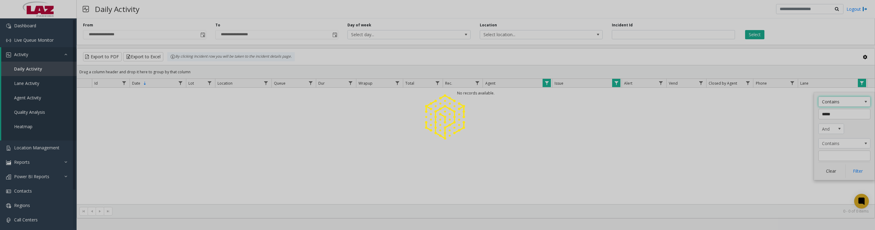
click at [827, 175] on div at bounding box center [437, 115] width 875 height 230
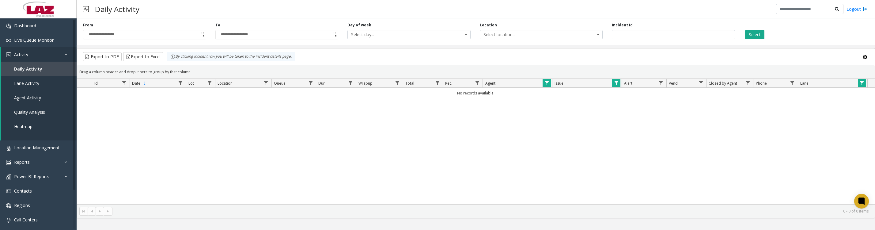
click at [860, 88] on th "Lane" at bounding box center [833, 83] width 70 height 9
click at [859, 79] on kendo-grid-group-panel "Drag a column header and drop it here to group by that column" at bounding box center [476, 71] width 798 height 13
click at [859, 86] on link "Data table" at bounding box center [862, 83] width 8 height 8
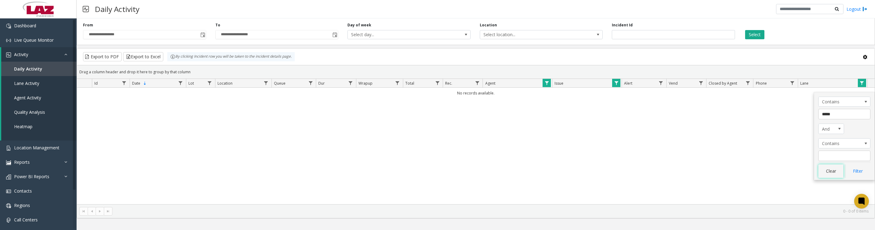
click at [826, 176] on button "Clear" at bounding box center [830, 170] width 25 height 13
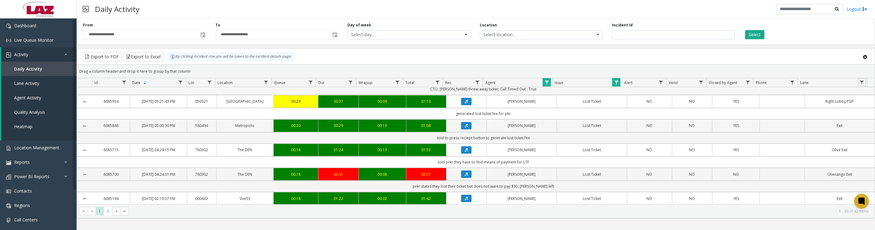
scroll to position [77, 0]
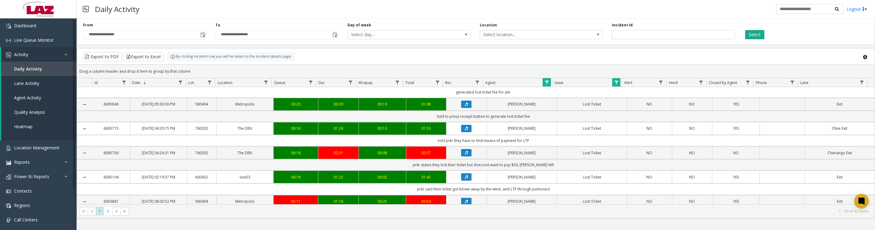
click at [465, 130] on icon "Data table" at bounding box center [466, 129] width 3 height 4
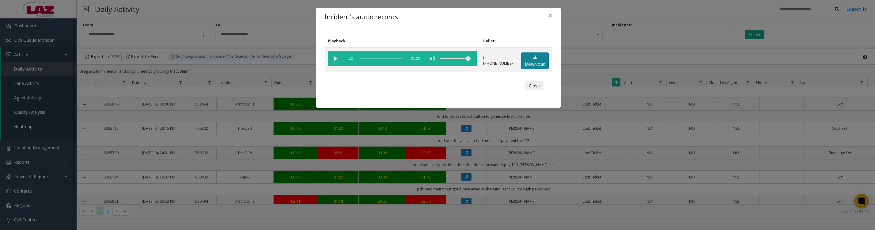
click at [533, 60] on icon at bounding box center [535, 57] width 4 height 4
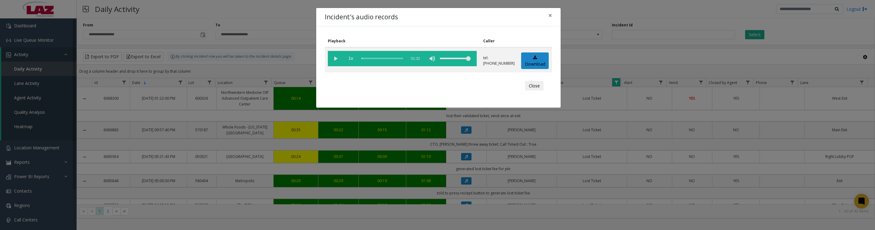
scroll to position [77, 0]
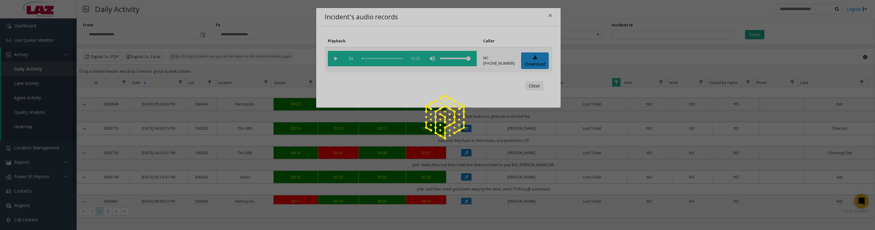
click at [337, 58] on div at bounding box center [437, 115] width 875 height 230
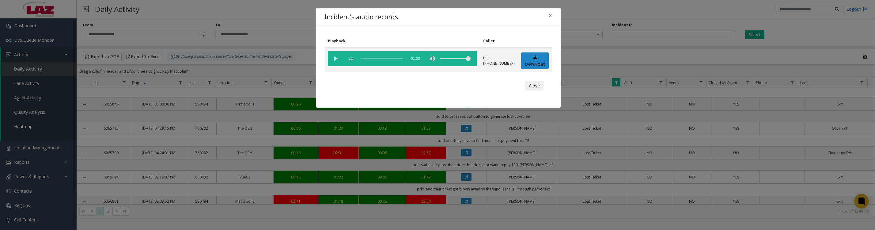
click at [336, 62] on vg-play-pause at bounding box center [335, 58] width 15 height 15
click at [534, 90] on button "Close" at bounding box center [534, 86] width 18 height 10
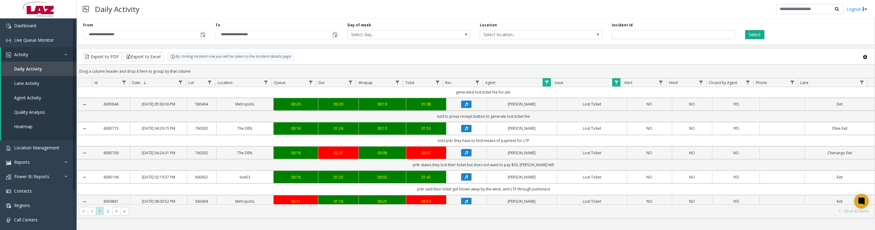
click at [618, 85] on span "Data table" at bounding box center [616, 82] width 5 height 5
click at [626, 173] on button "Clear" at bounding box center [629, 168] width 25 height 13
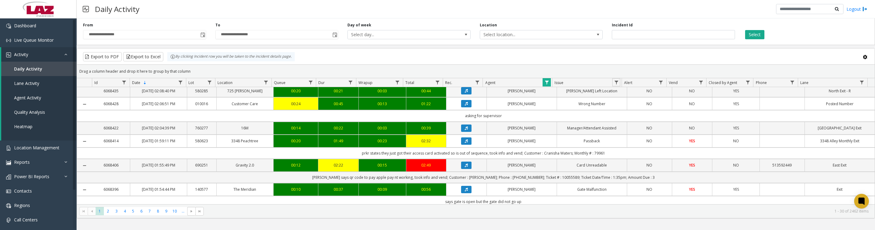
scroll to position [77, 0]
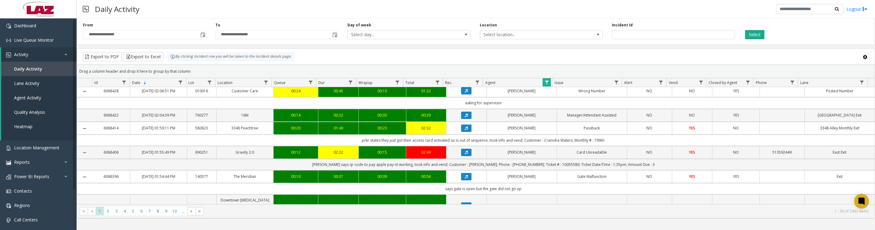
click at [461, 94] on button "Data table" at bounding box center [466, 90] width 10 height 7
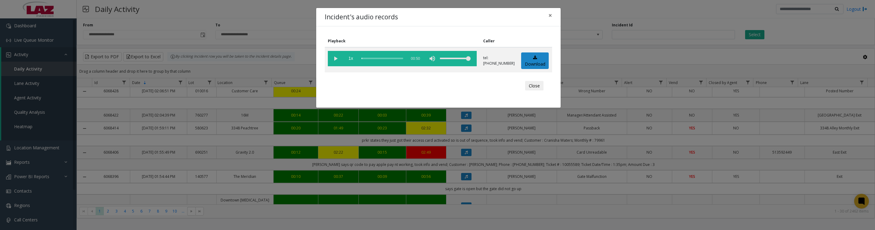
click at [336, 60] on vg-play-pause at bounding box center [335, 58] width 15 height 15
click at [535, 91] on button "Close" at bounding box center [534, 86] width 18 height 10
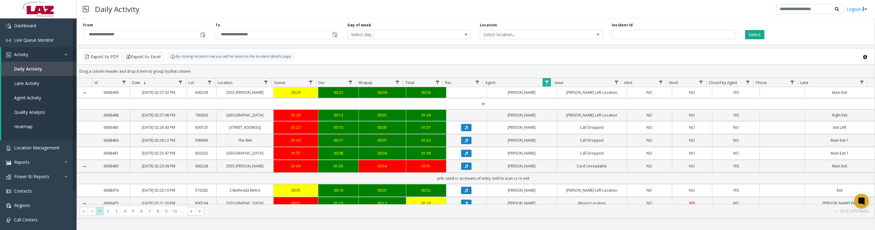
scroll to position [77, 0]
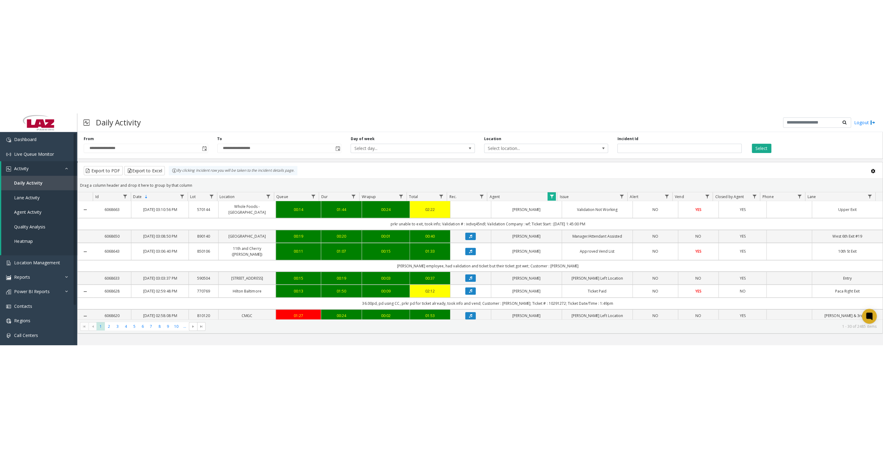
scroll to position [77, 0]
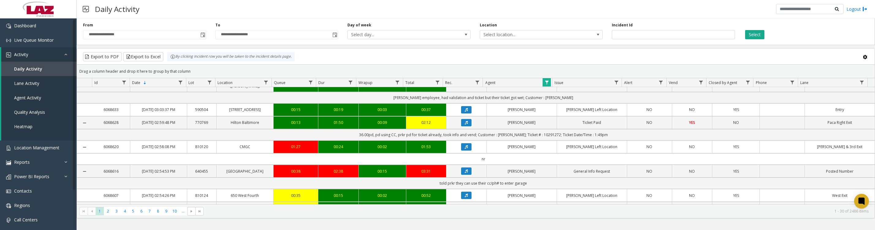
click at [465, 124] on icon "Data table" at bounding box center [466, 123] width 3 height 4
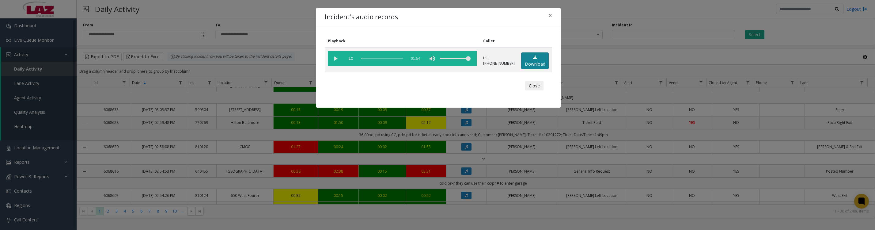
click at [525, 63] on link "Download" at bounding box center [535, 60] width 28 height 17
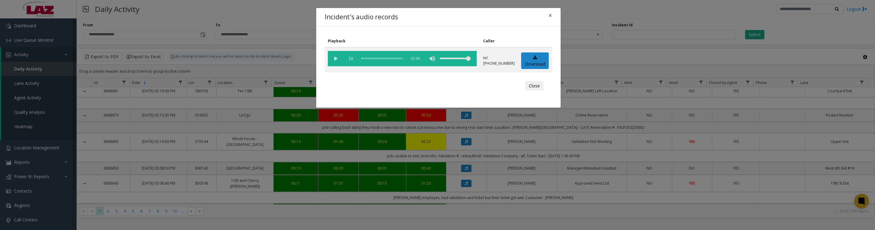
click at [335, 60] on vg-play-pause at bounding box center [335, 58] width 15 height 15
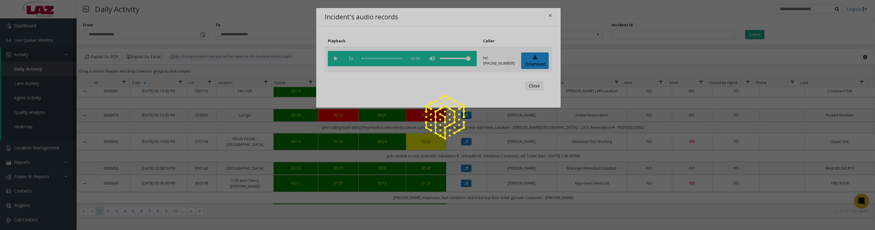
drag, startPoint x: 366, startPoint y: 61, endPoint x: 328, endPoint y: 67, distance: 38.5
click at [401, 59] on app-root "**********" at bounding box center [437, 115] width 875 height 230
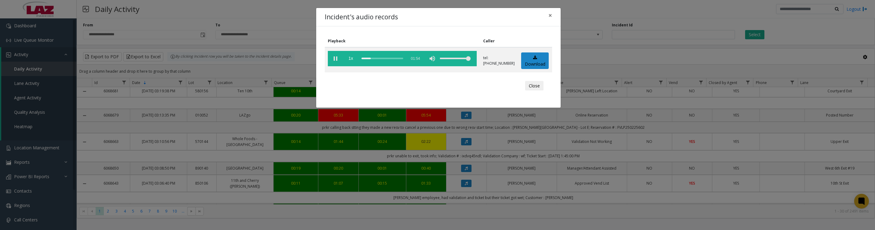
click at [336, 59] on vg-play-pause at bounding box center [335, 58] width 15 height 15
click at [414, 62] on vg-controls "1x 01:54" at bounding box center [402, 58] width 149 height 15
click at [336, 60] on vg-play-pause at bounding box center [335, 58] width 15 height 15
click at [539, 91] on button "Close" at bounding box center [534, 86] width 18 height 10
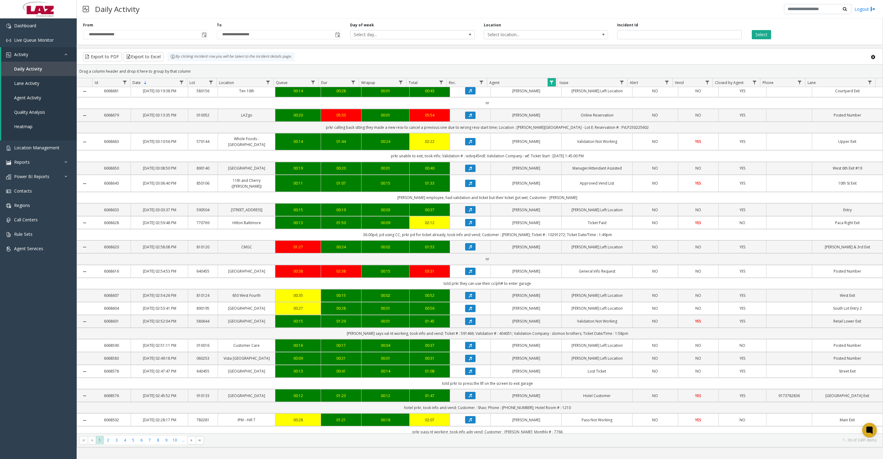
click at [549, 85] on span "Data table" at bounding box center [551, 82] width 5 height 5
click at [568, 173] on button "Clear" at bounding box center [564, 168] width 25 height 13
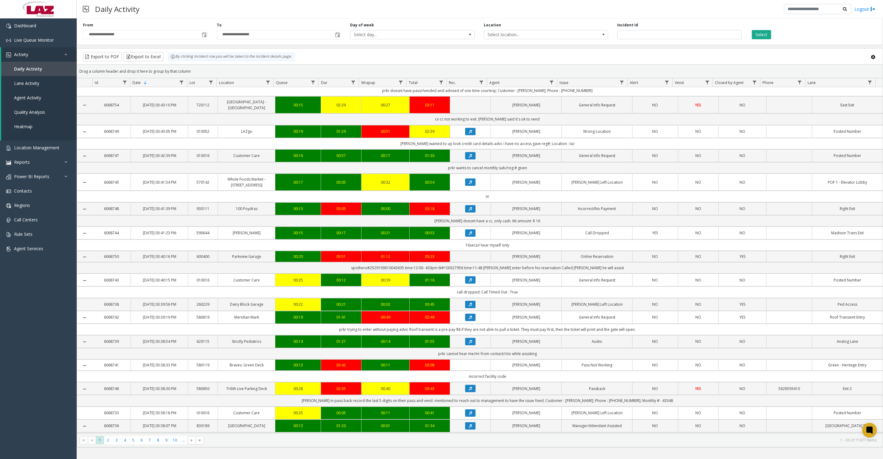
click at [202, 36] on span "Toggle popup" at bounding box center [204, 34] width 5 height 5
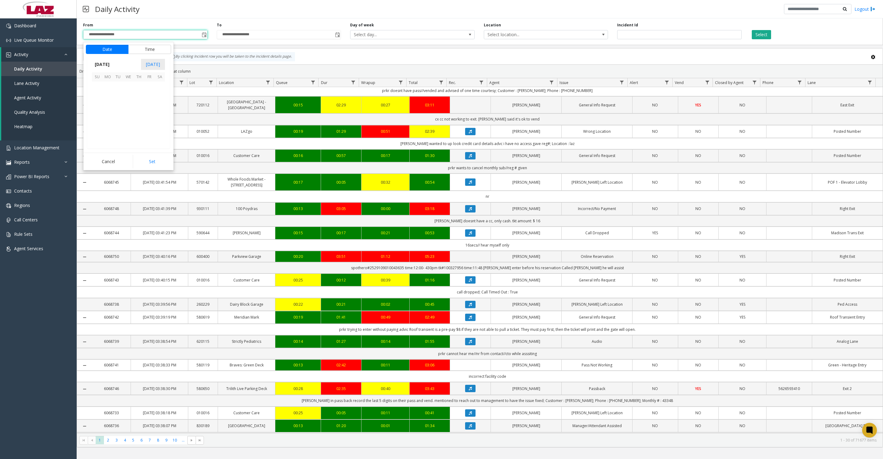
scroll to position [109857, 0]
click at [147, 123] on span "22" at bounding box center [149, 118] width 10 height 10
click at [100, 102] on span "8" at bounding box center [101, 100] width 2 height 6
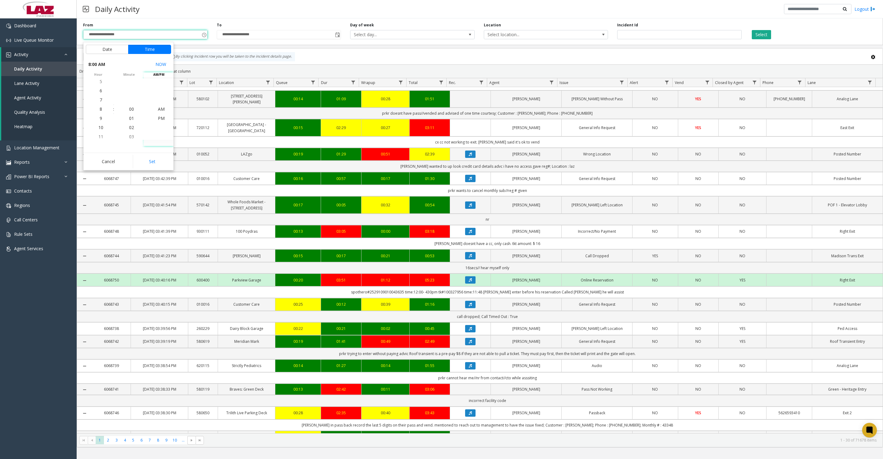
click at [156, 165] on button "Set" at bounding box center [152, 161] width 39 height 13
type input "**********"
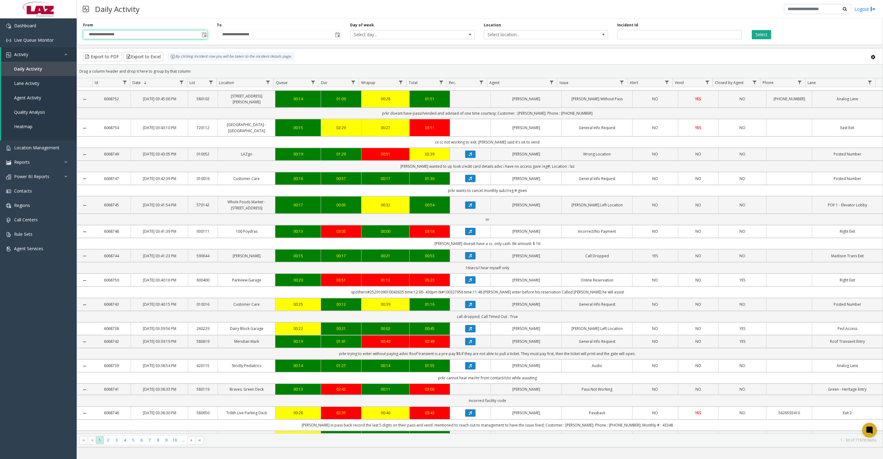
click at [761, 35] on button "Select" at bounding box center [760, 34] width 19 height 9
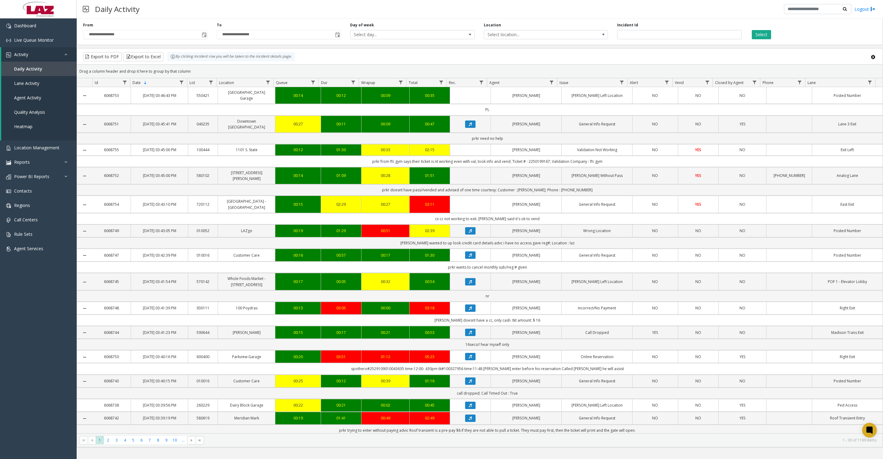
scroll to position [77, 0]
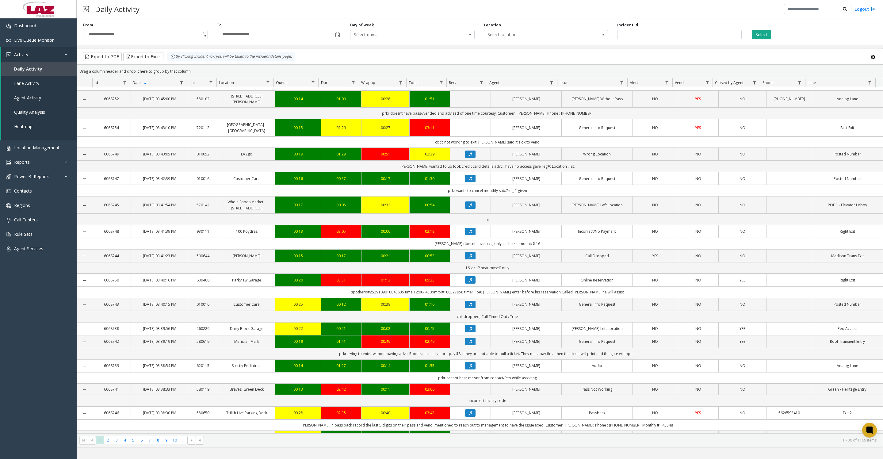
click at [761, 35] on button "Select" at bounding box center [760, 34] width 19 height 9
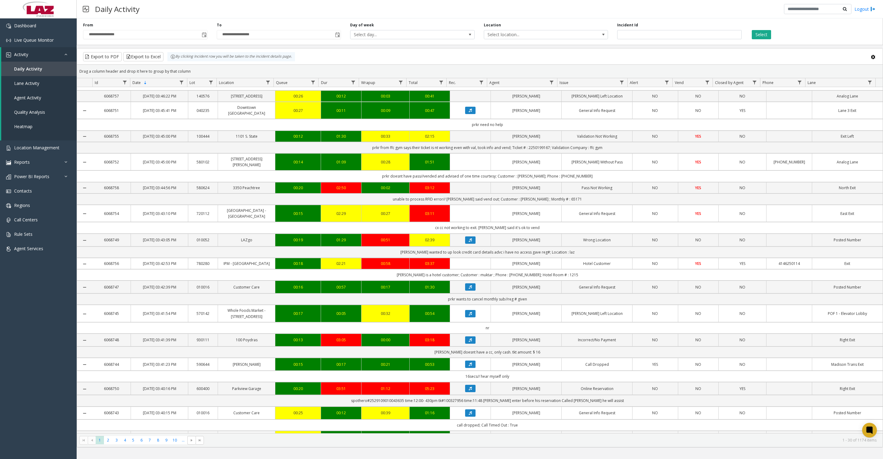
click at [768, 33] on button "Select" at bounding box center [760, 34] width 19 height 9
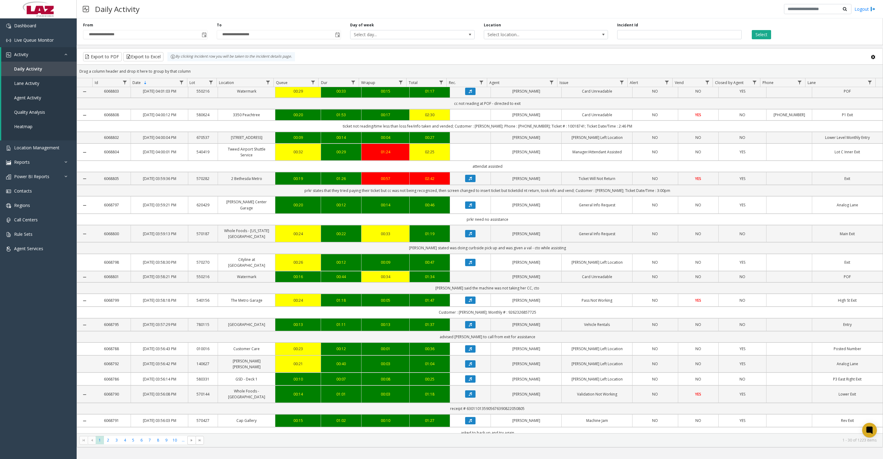
click at [548, 39] on span "Select location..." at bounding box center [533, 34] width 99 height 9
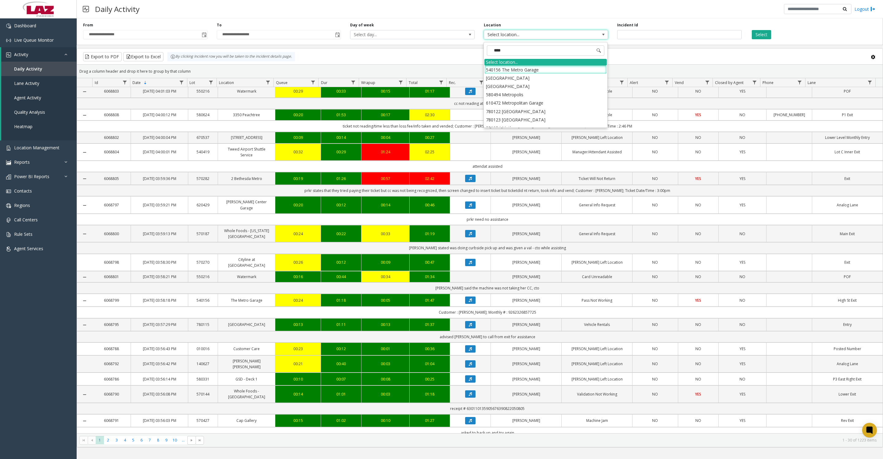
type input "*****"
click at [500, 71] on li "100240 Chicago Meters" at bounding box center [545, 70] width 122 height 8
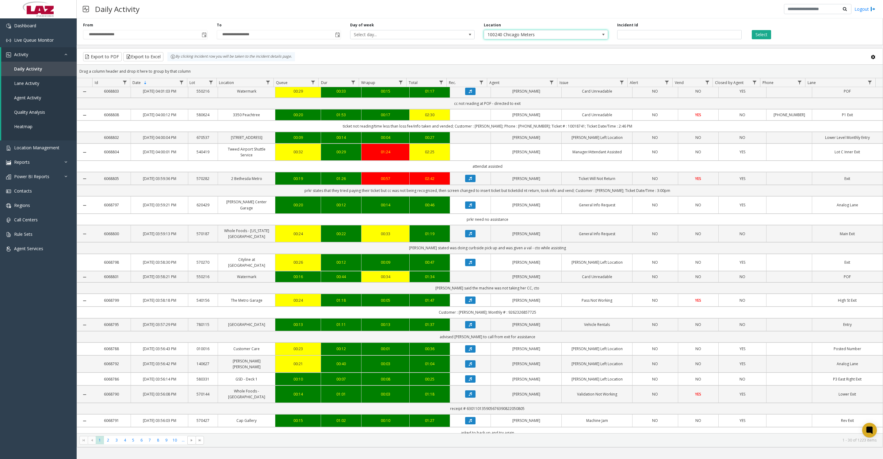
click at [761, 38] on button "Select" at bounding box center [760, 34] width 19 height 9
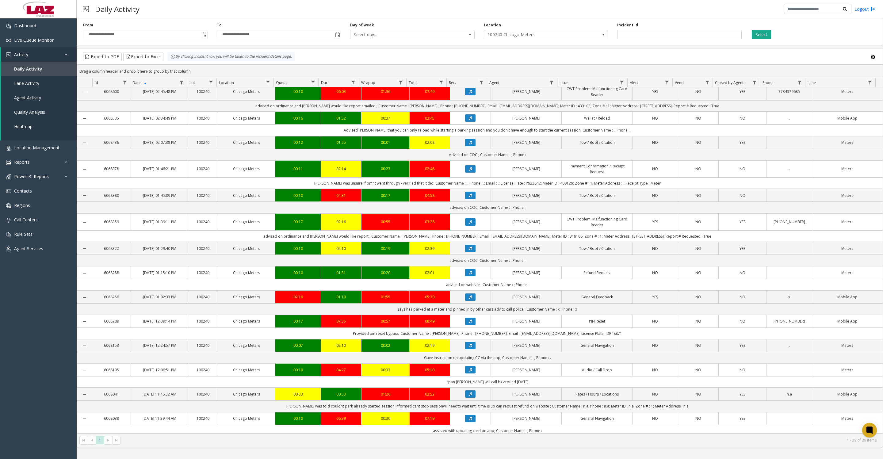
click at [759, 30] on button "Select" at bounding box center [760, 34] width 19 height 9
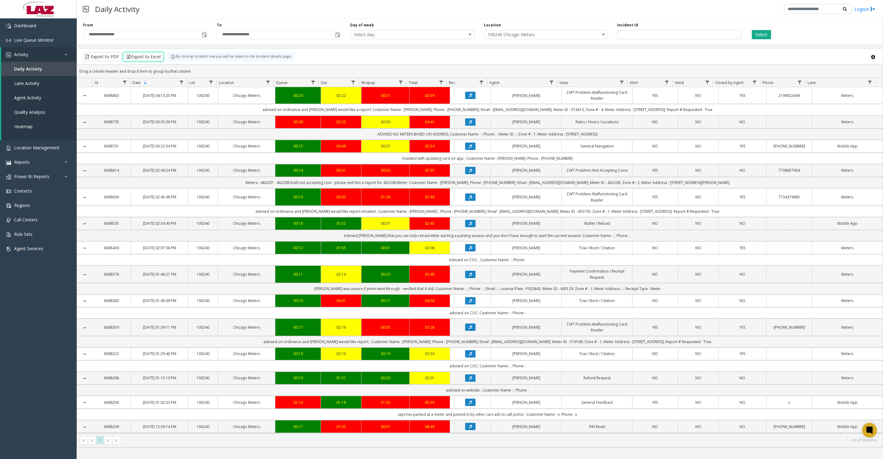
click at [163, 57] on button "Export to Excel" at bounding box center [143, 56] width 40 height 9
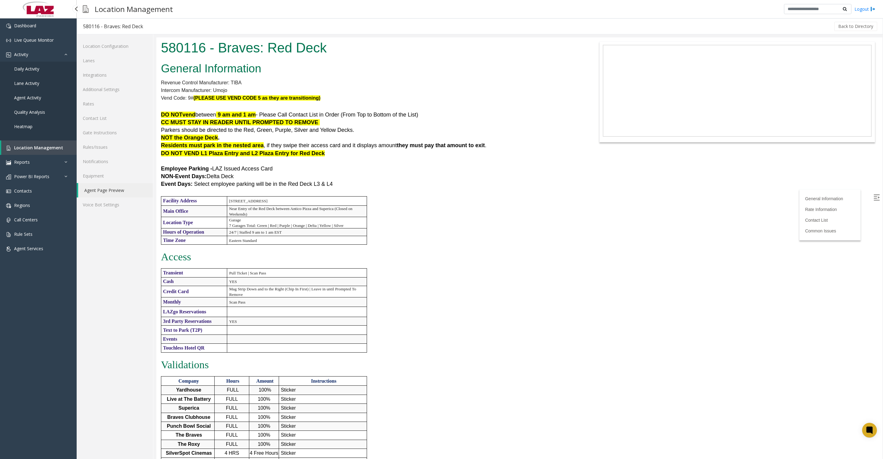
scroll to position [996, 0]
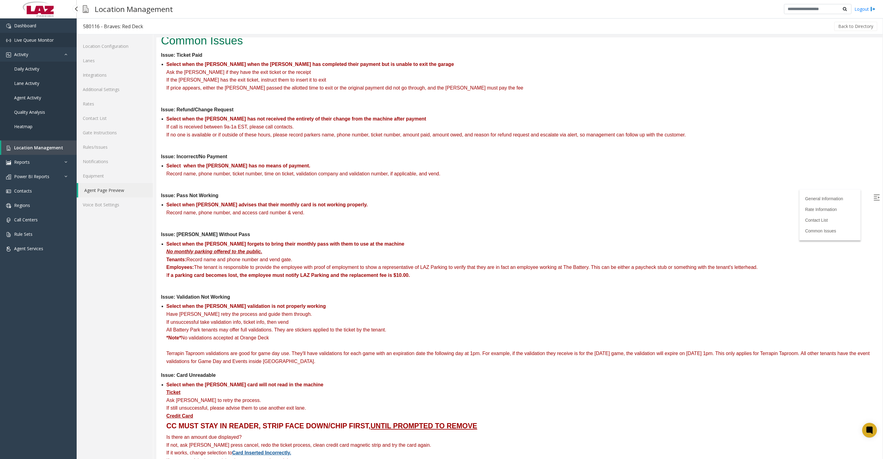
click at [66, 39] on link "Live Queue Monitor" at bounding box center [38, 40] width 77 height 14
